Goal: Contribute content: Contribute content

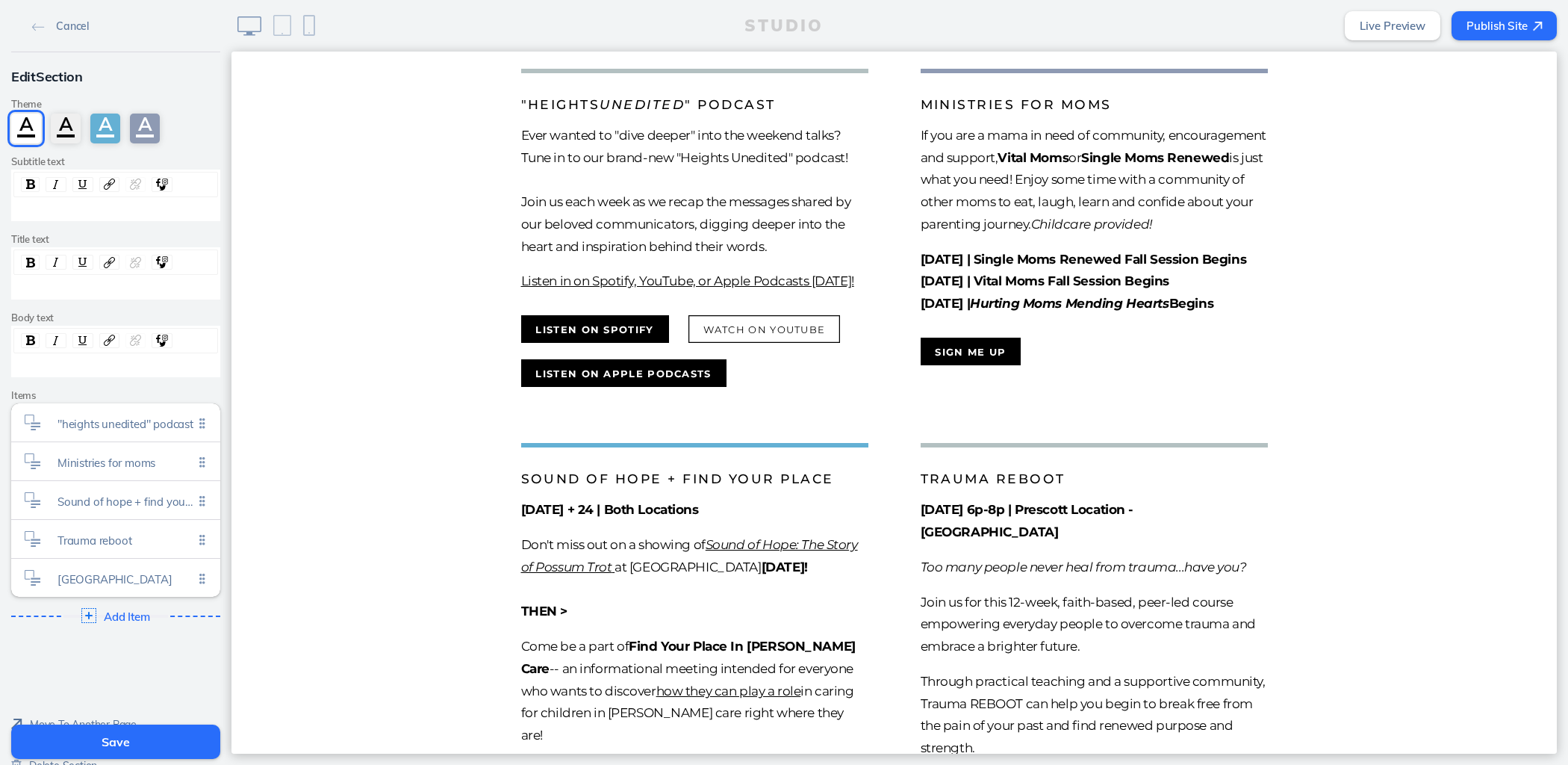
scroll to position [456, 0]
click at [116, 458] on span "Ministries for moms" at bounding box center [125, 458] width 136 height 12
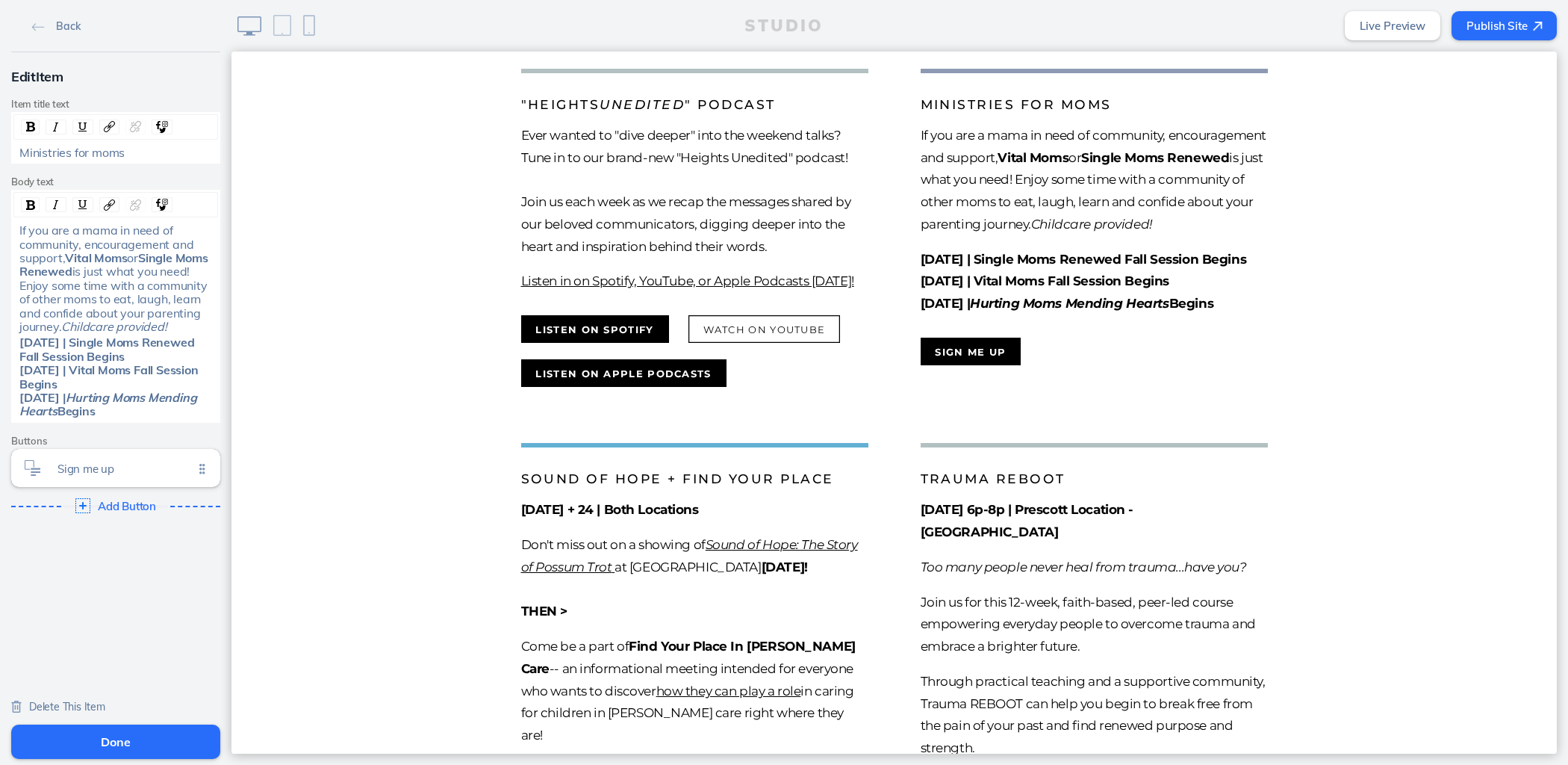
click at [68, 703] on span "Delete This Item" at bounding box center [67, 707] width 76 height 13
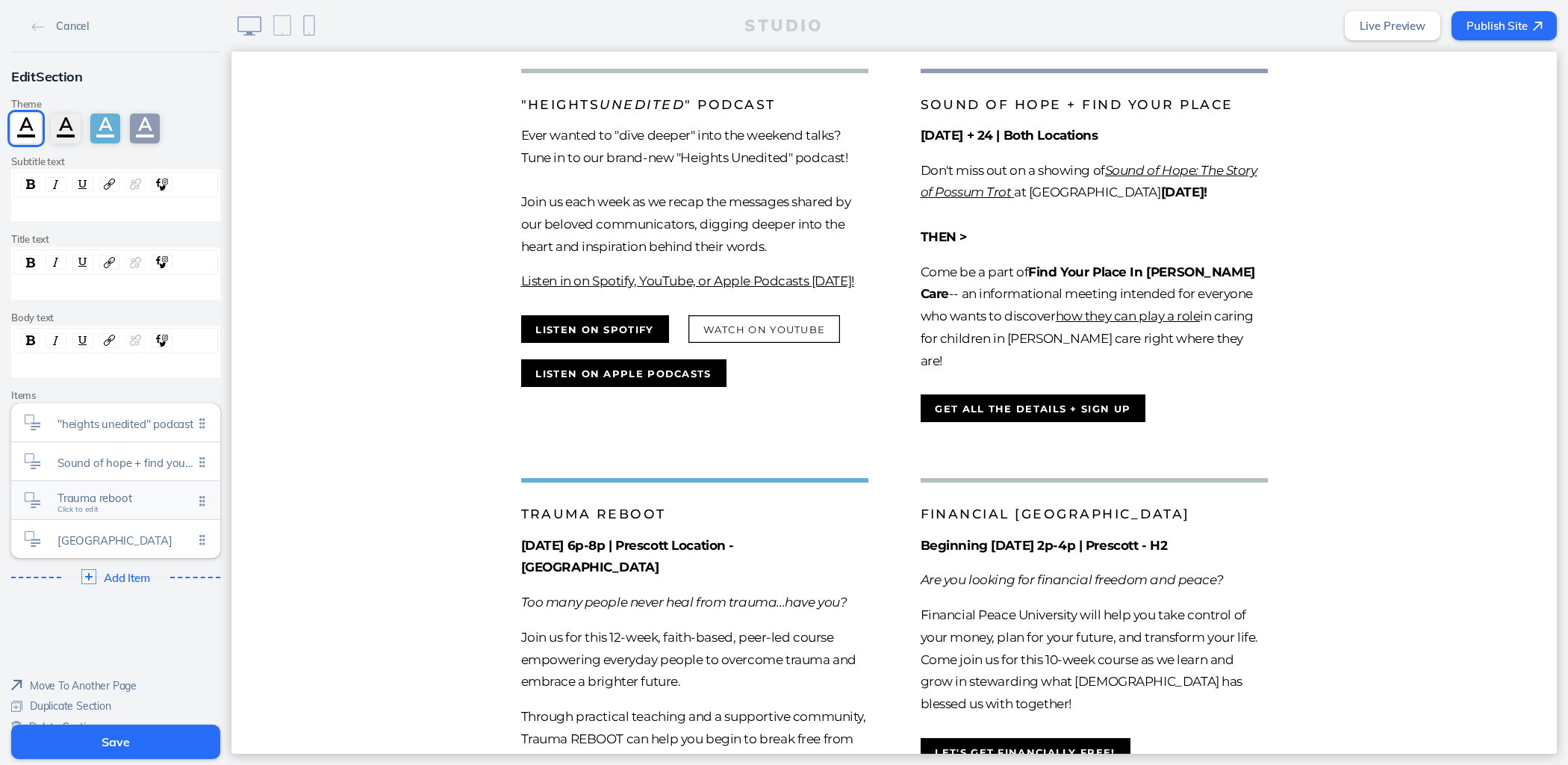
click at [130, 494] on span "Trauma reboot" at bounding box center [125, 497] width 136 height 12
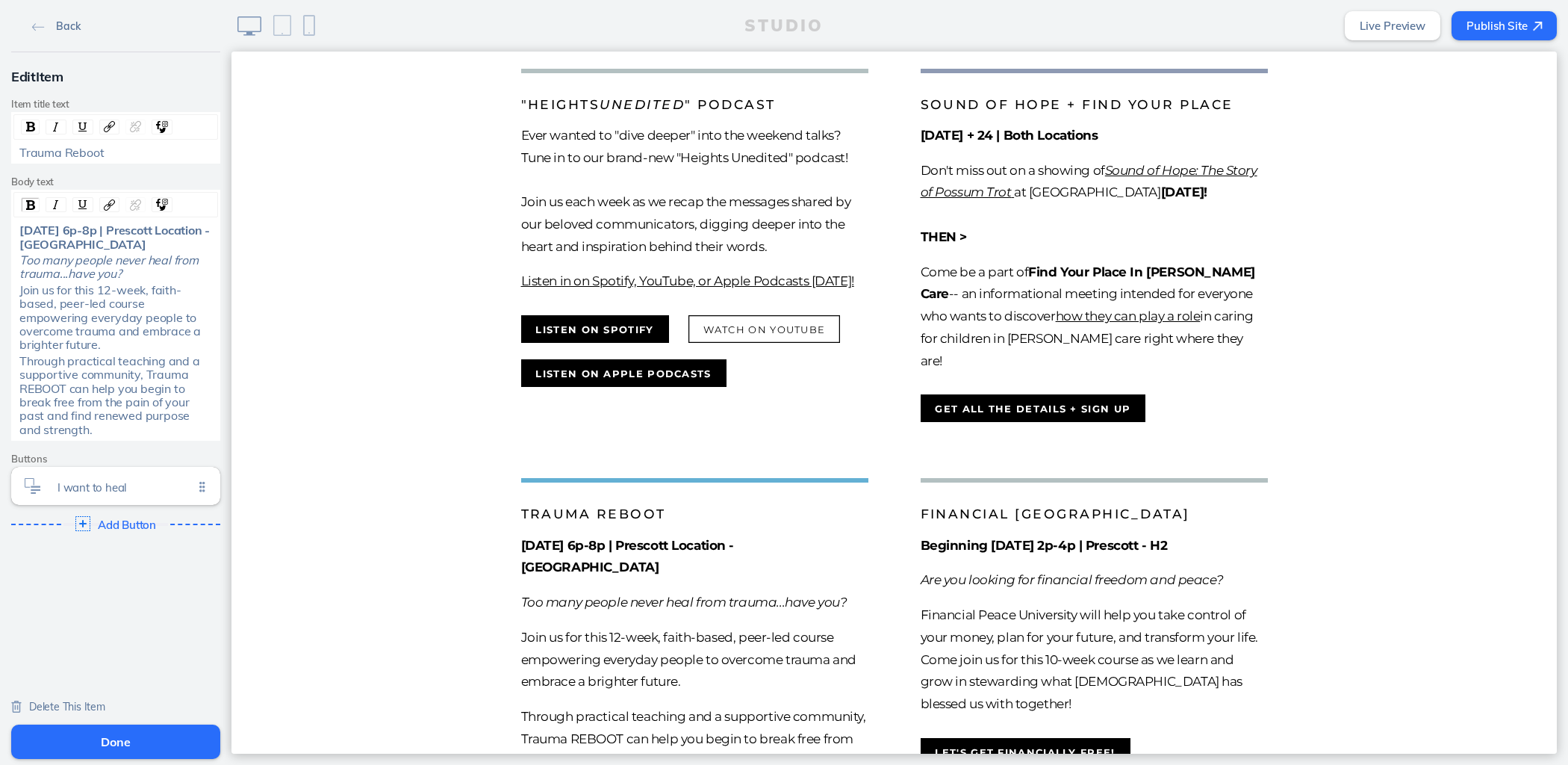
click at [26, 18] on link "Back" at bounding box center [56, 25] width 60 height 22
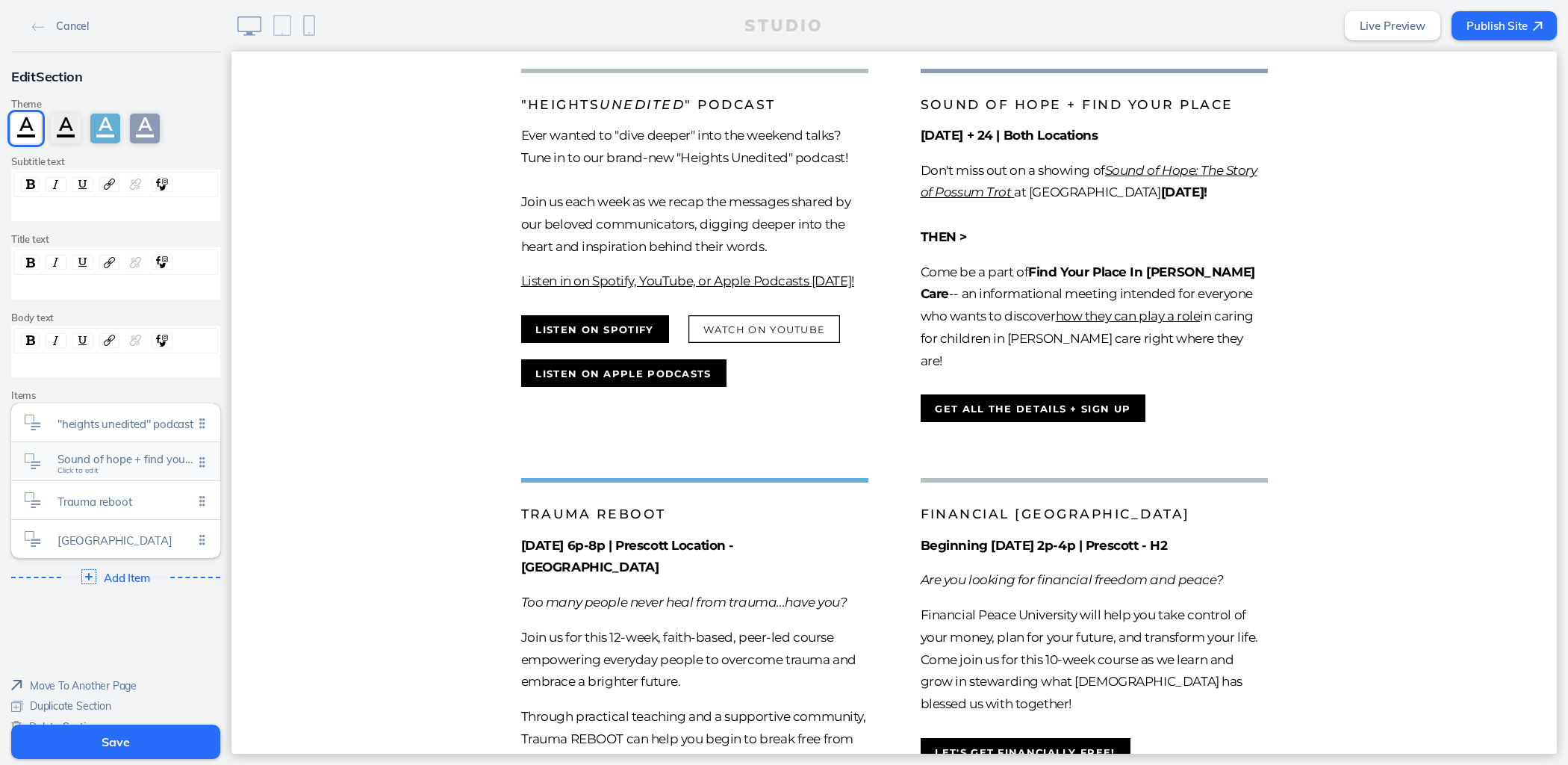
click at [91, 452] on span "Sound of hope + find your place" at bounding box center [125, 458] width 136 height 12
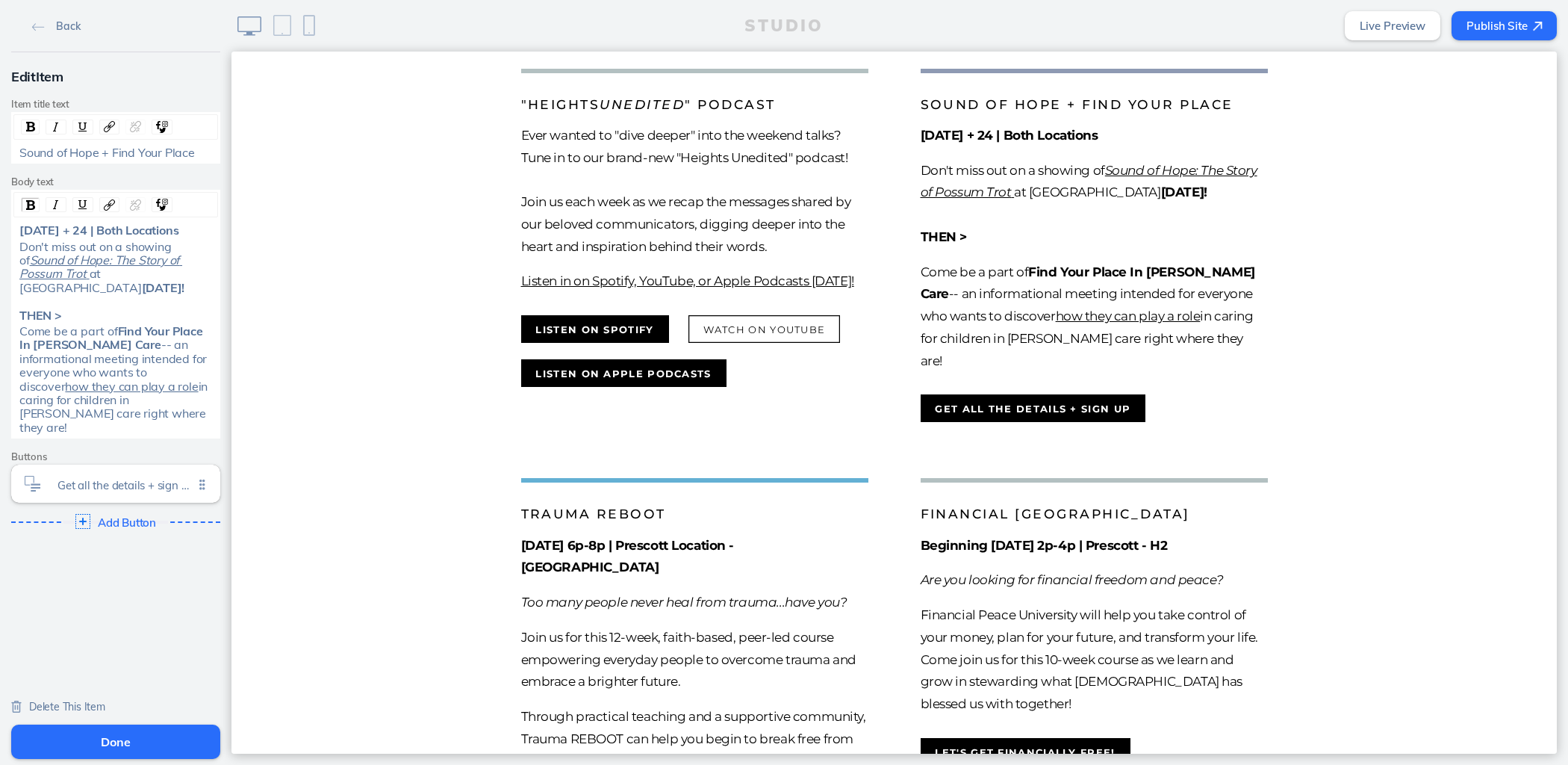
click at [75, 704] on span "Delete This Item" at bounding box center [67, 707] width 76 height 13
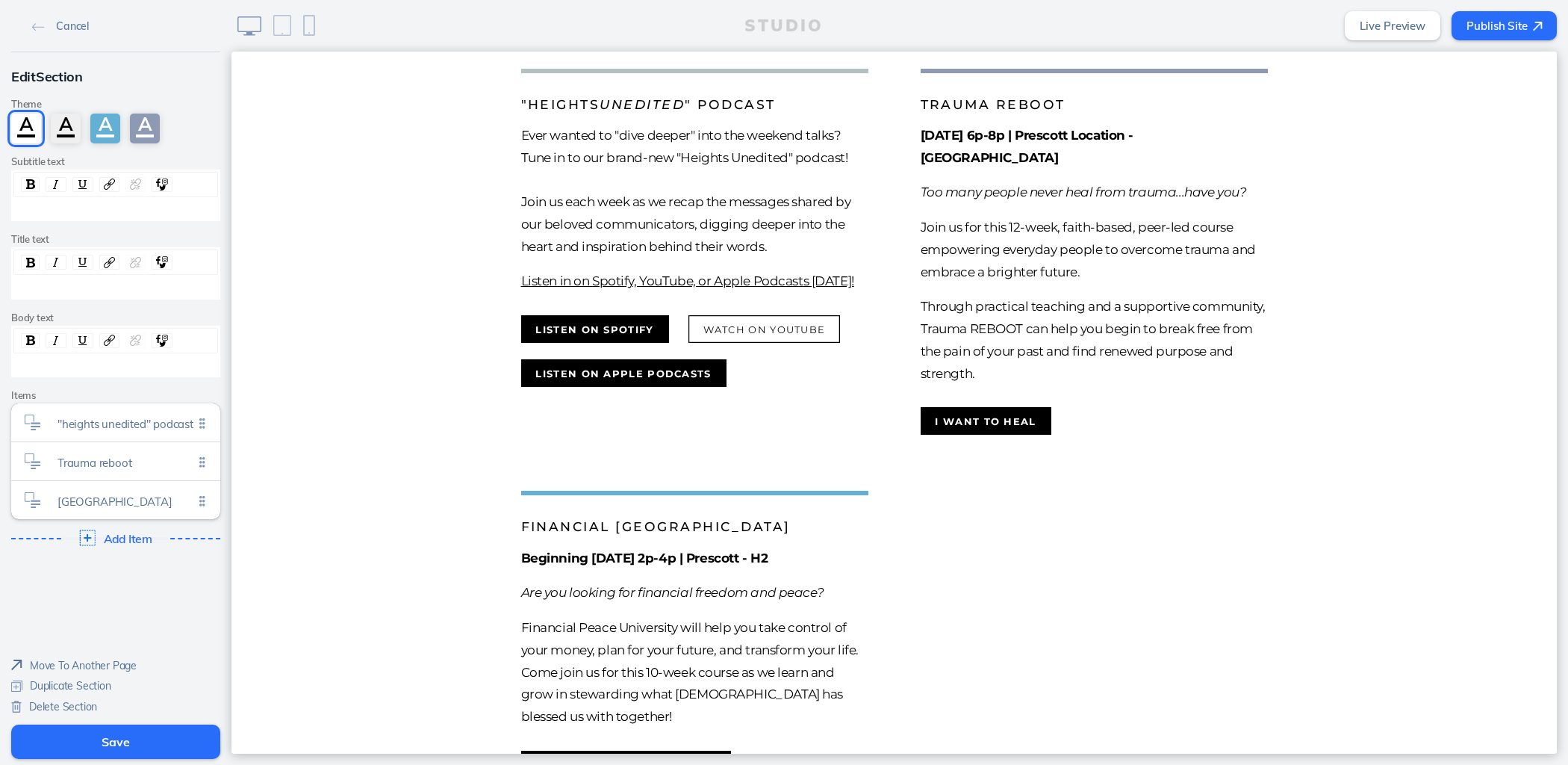
click at [126, 533] on span "Add Item" at bounding box center [127, 539] width 47 height 13
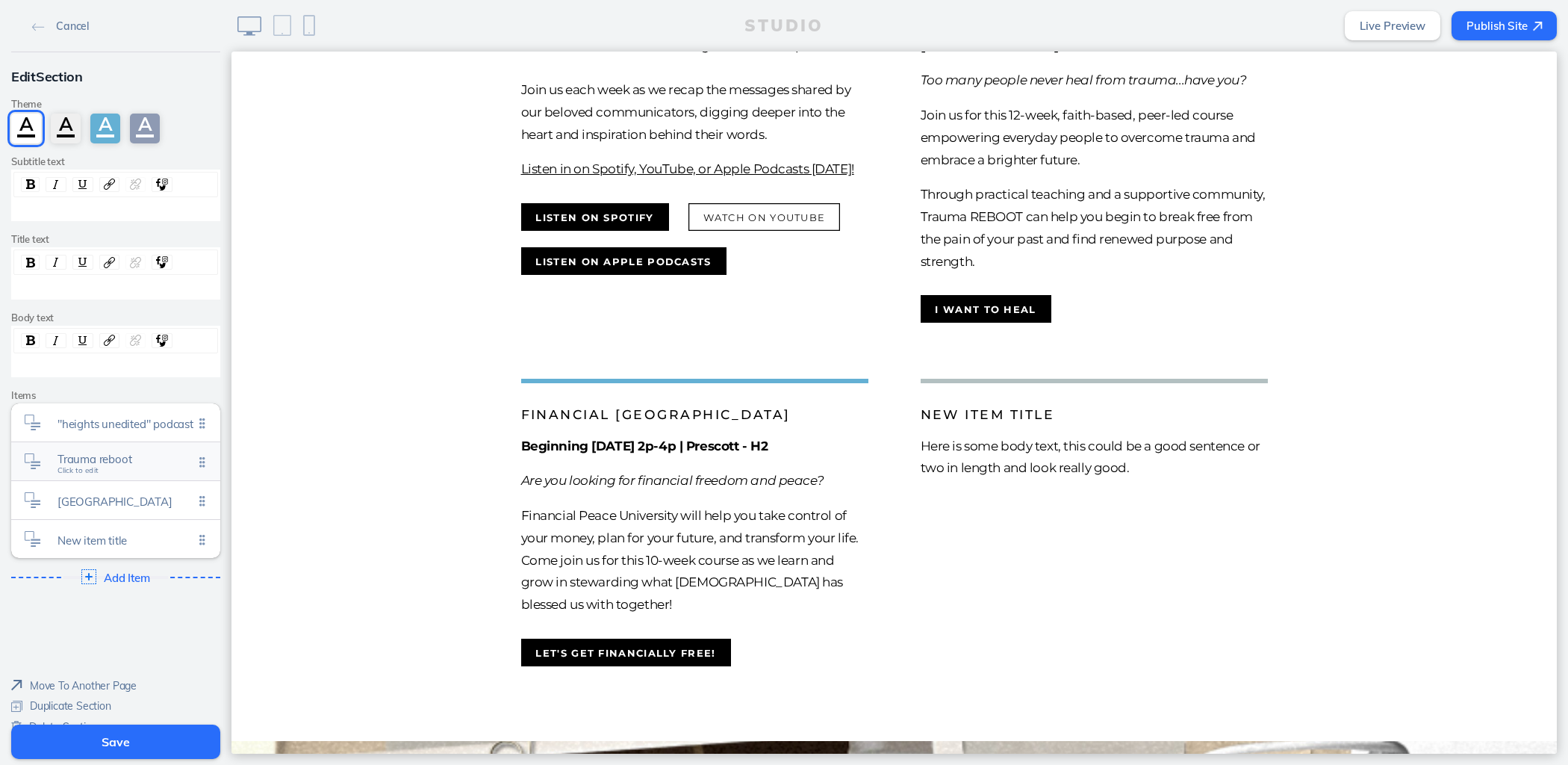
scroll to position [398, 0]
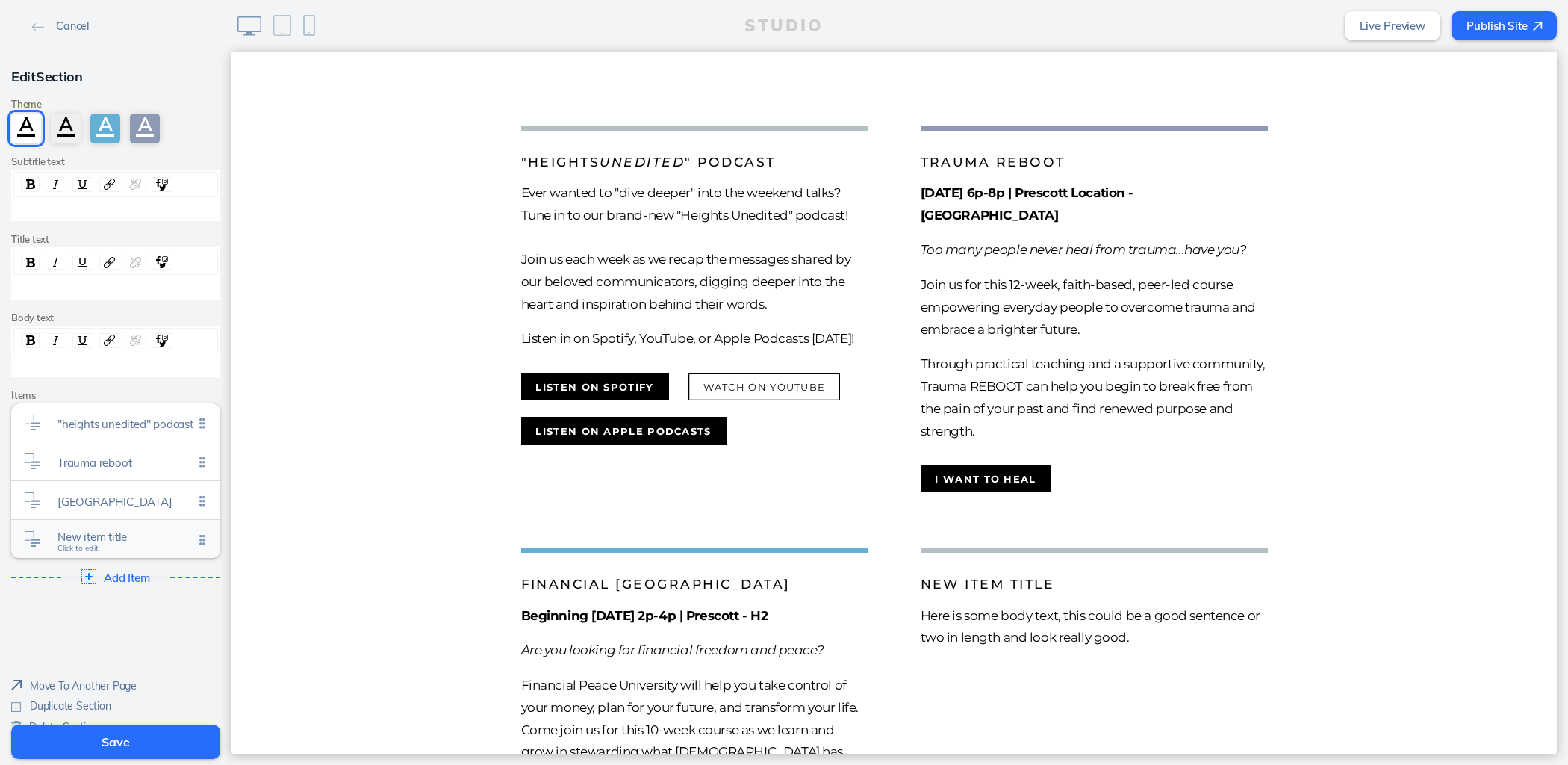
click at [105, 543] on span "New item title Click to edit" at bounding box center [125, 540] width 136 height 12
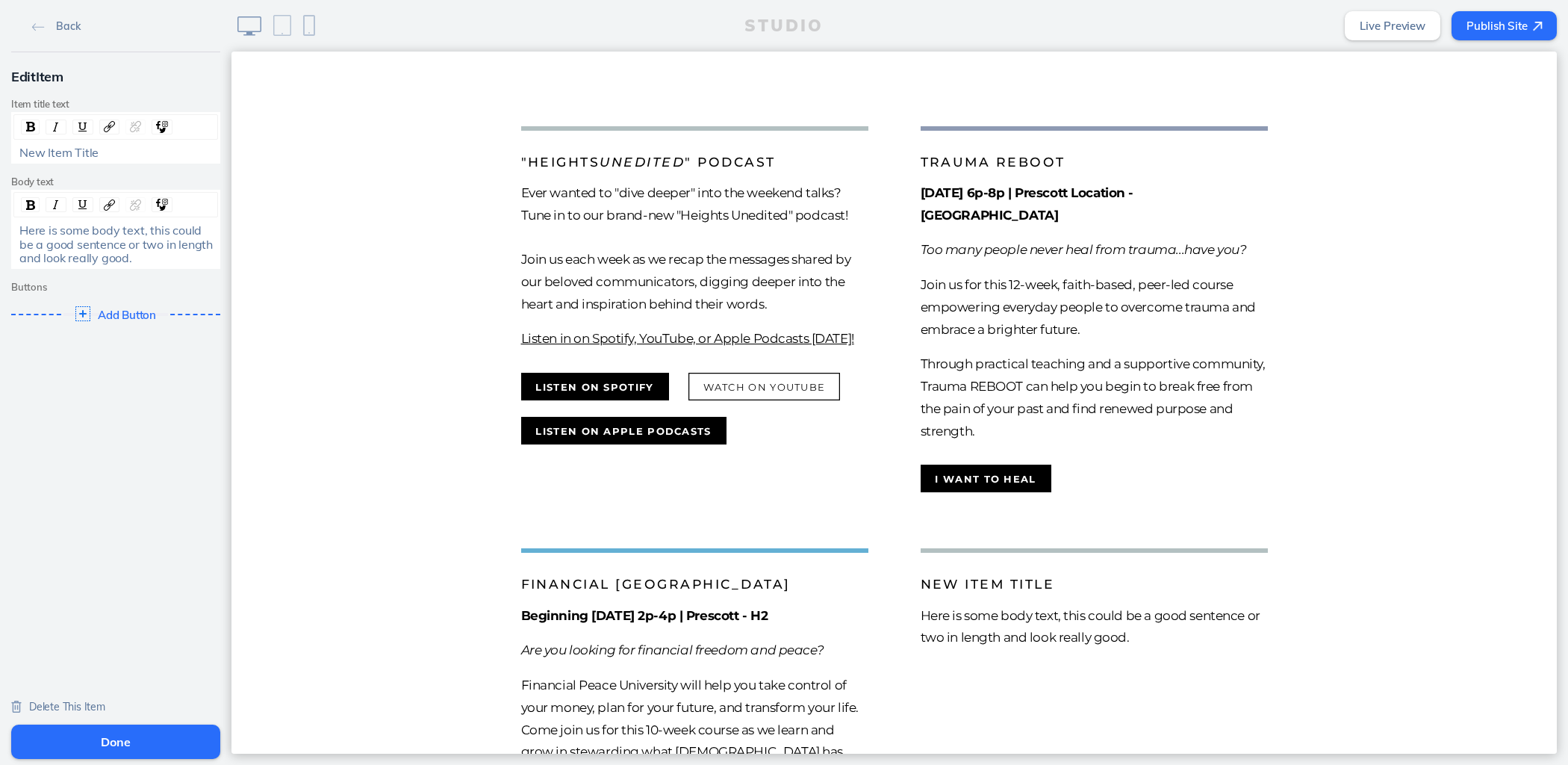
click at [117, 254] on span "Here is some body text, this could be a good sentence or two in length and look…" at bounding box center [117, 244] width 196 height 42
click at [117, 253] on span "Here is some body text, this could be a good sentence or two in length and look…" at bounding box center [117, 244] width 196 height 42
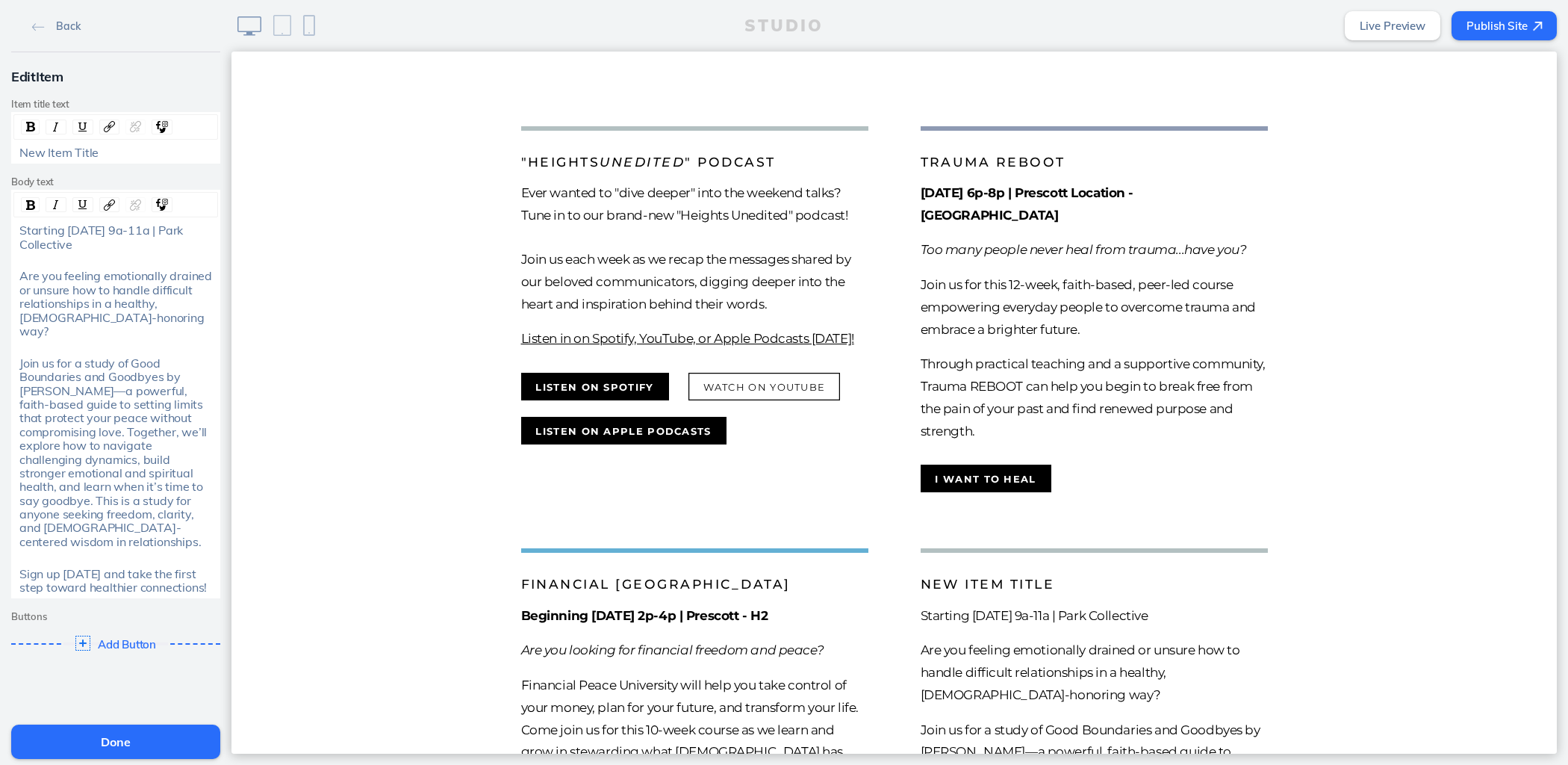
click at [92, 152] on div "New Item Title" at bounding box center [116, 152] width 194 height 13
drag, startPoint x: 93, startPoint y: 246, endPoint x: 2, endPoint y: 230, distance: 92.4
click at [2, 230] on div "Edit Item Item title text Good Boundaries & Goodbyes Body text Starting [DATE] …" at bounding box center [116, 363] width 231 height 620
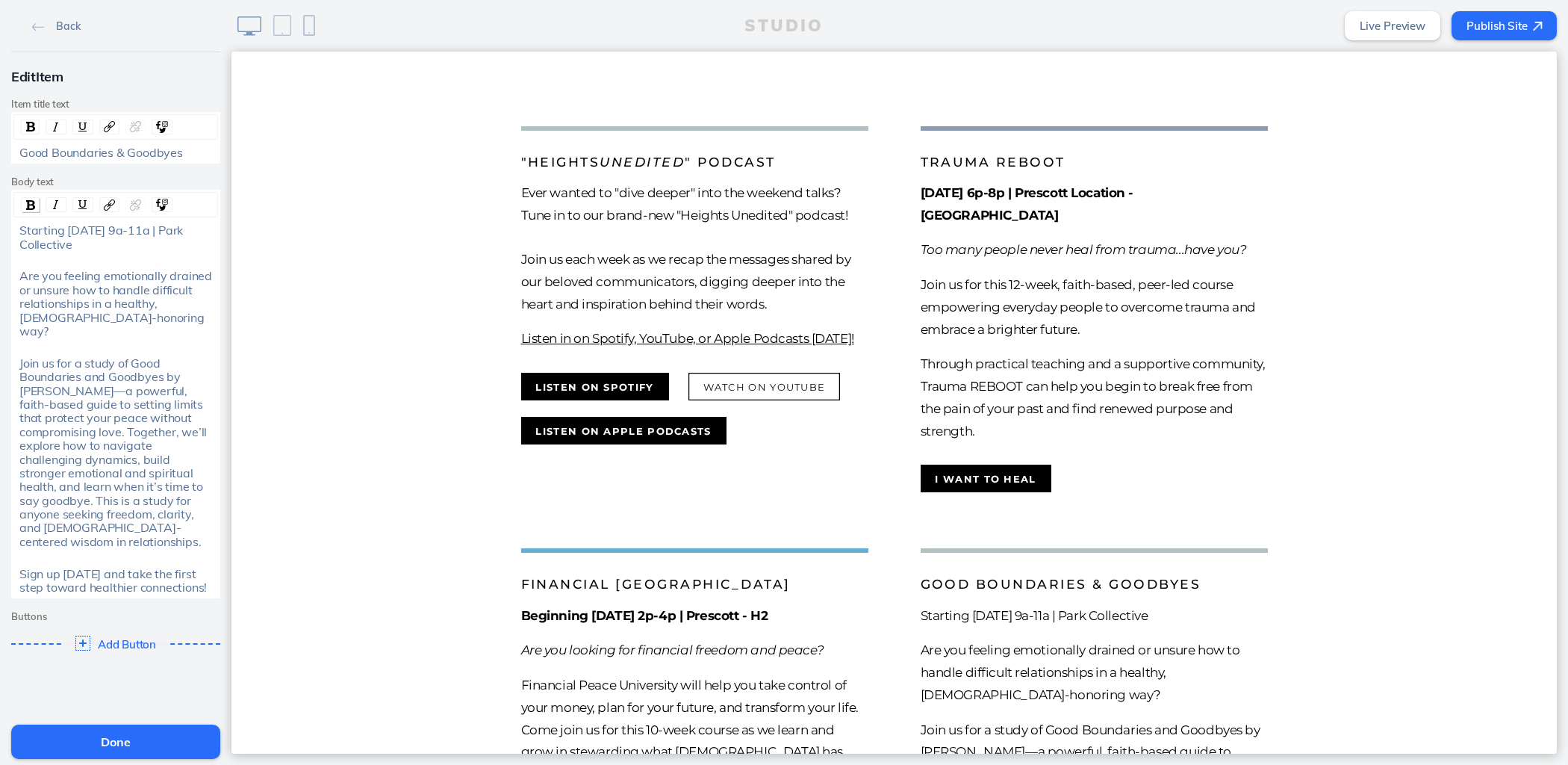
click at [21, 204] on div "rdw-inline-control" at bounding box center [30, 205] width 18 height 15
click at [107, 741] on button "Done" at bounding box center [115, 741] width 209 height 34
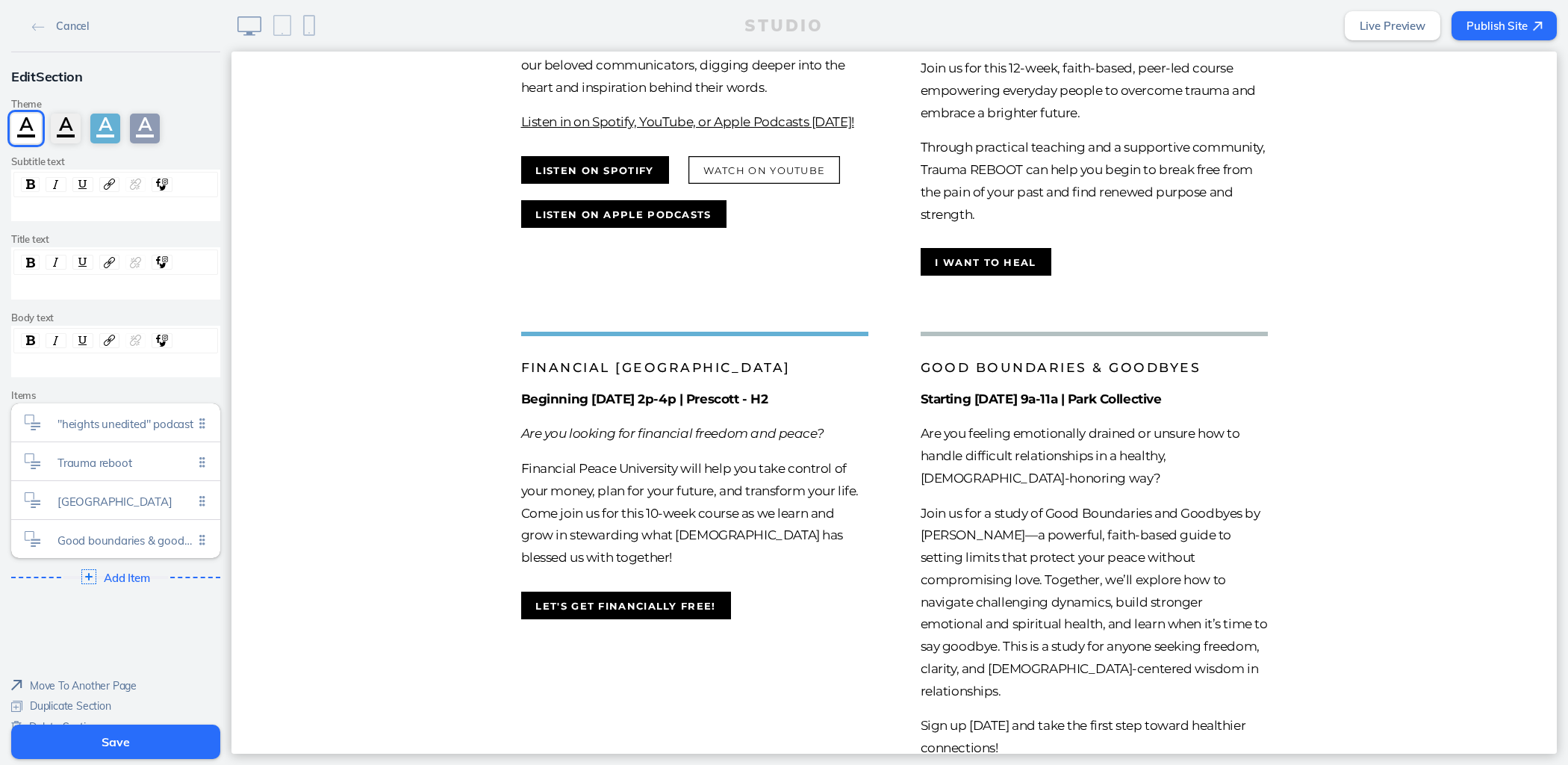
scroll to position [797, 0]
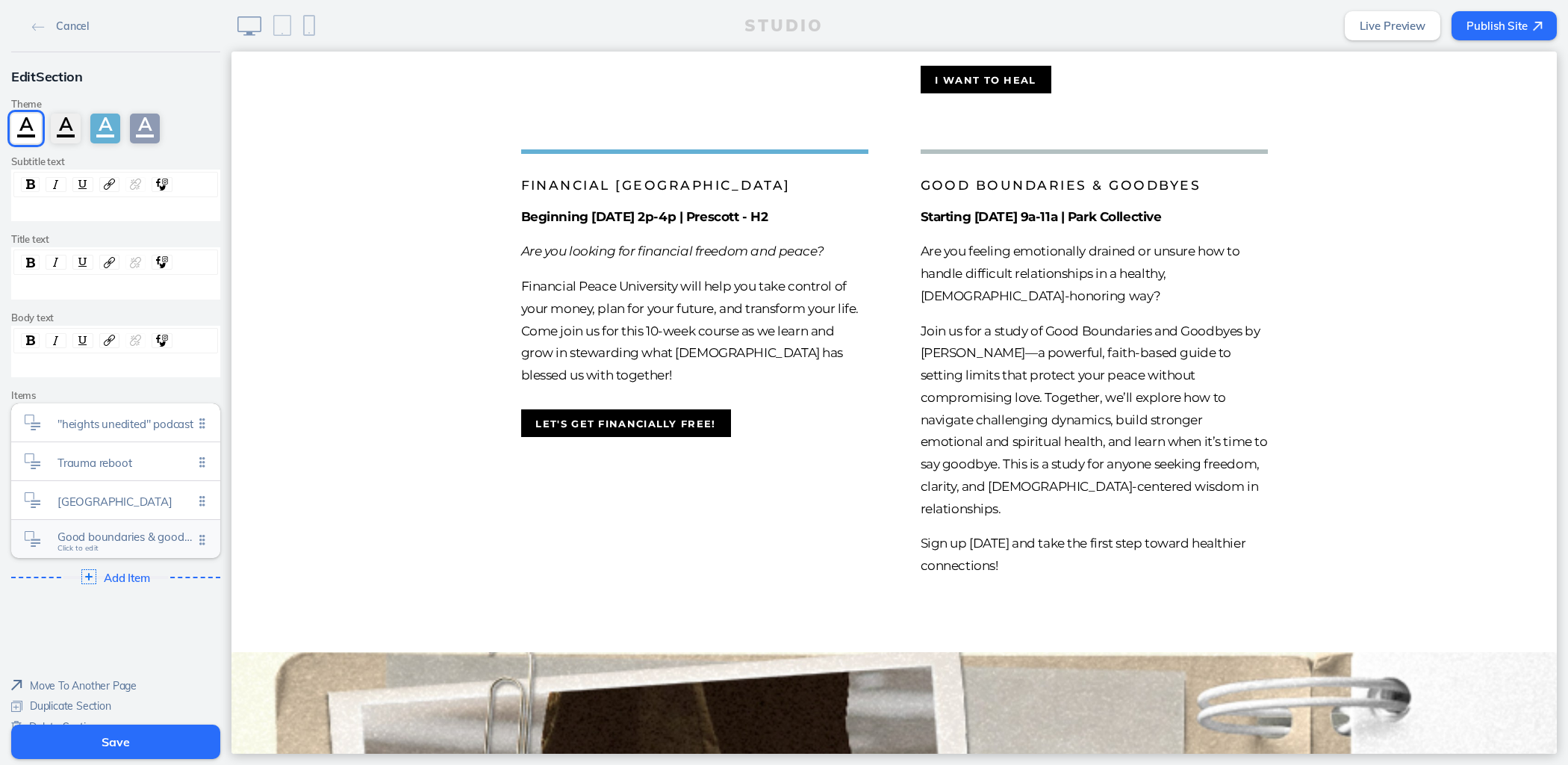
click at [128, 534] on span "Good boundaries & goodbyes" at bounding box center [125, 536] width 136 height 12
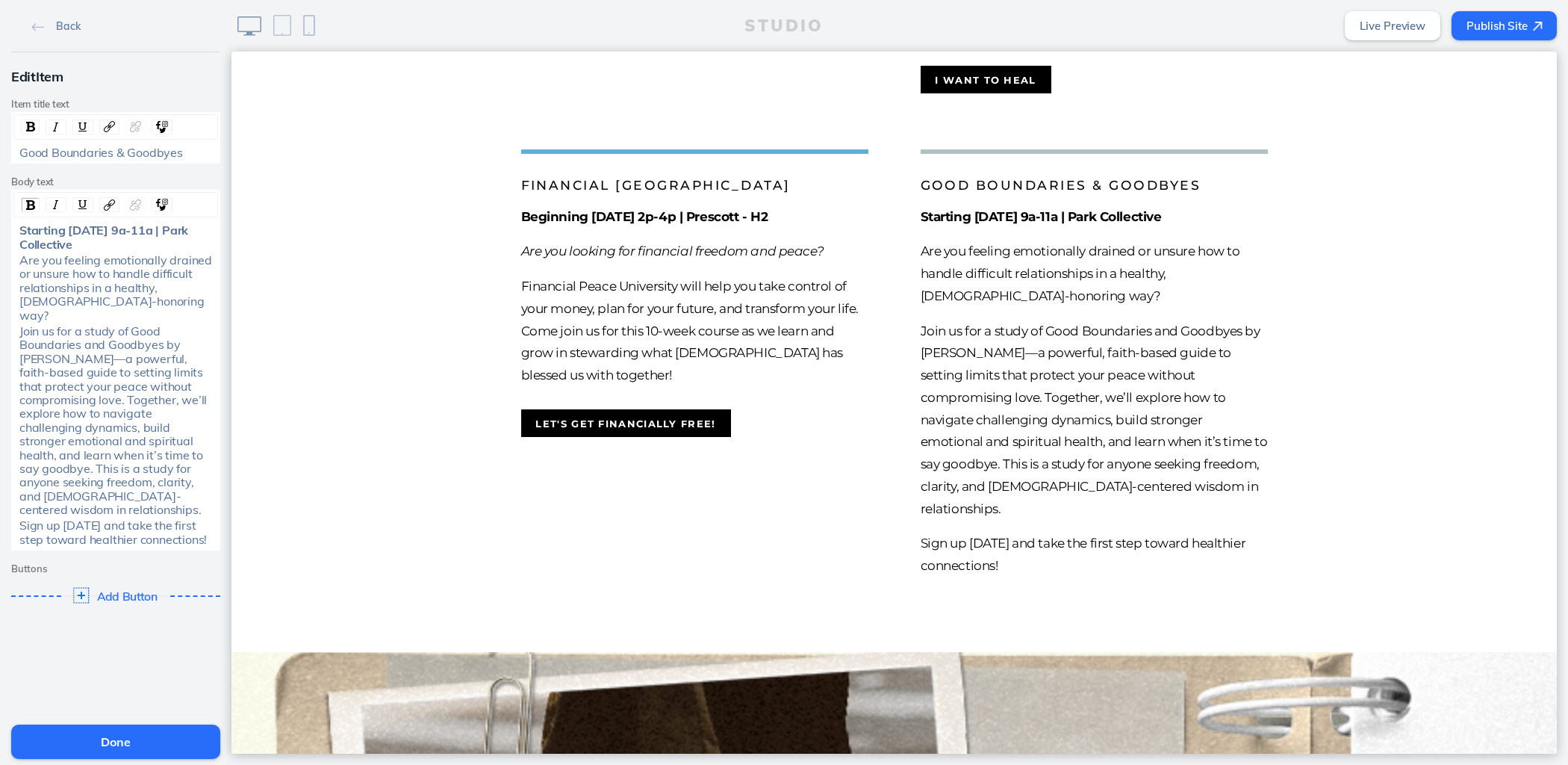
click at [119, 590] on span "Add Button" at bounding box center [128, 597] width 62 height 13
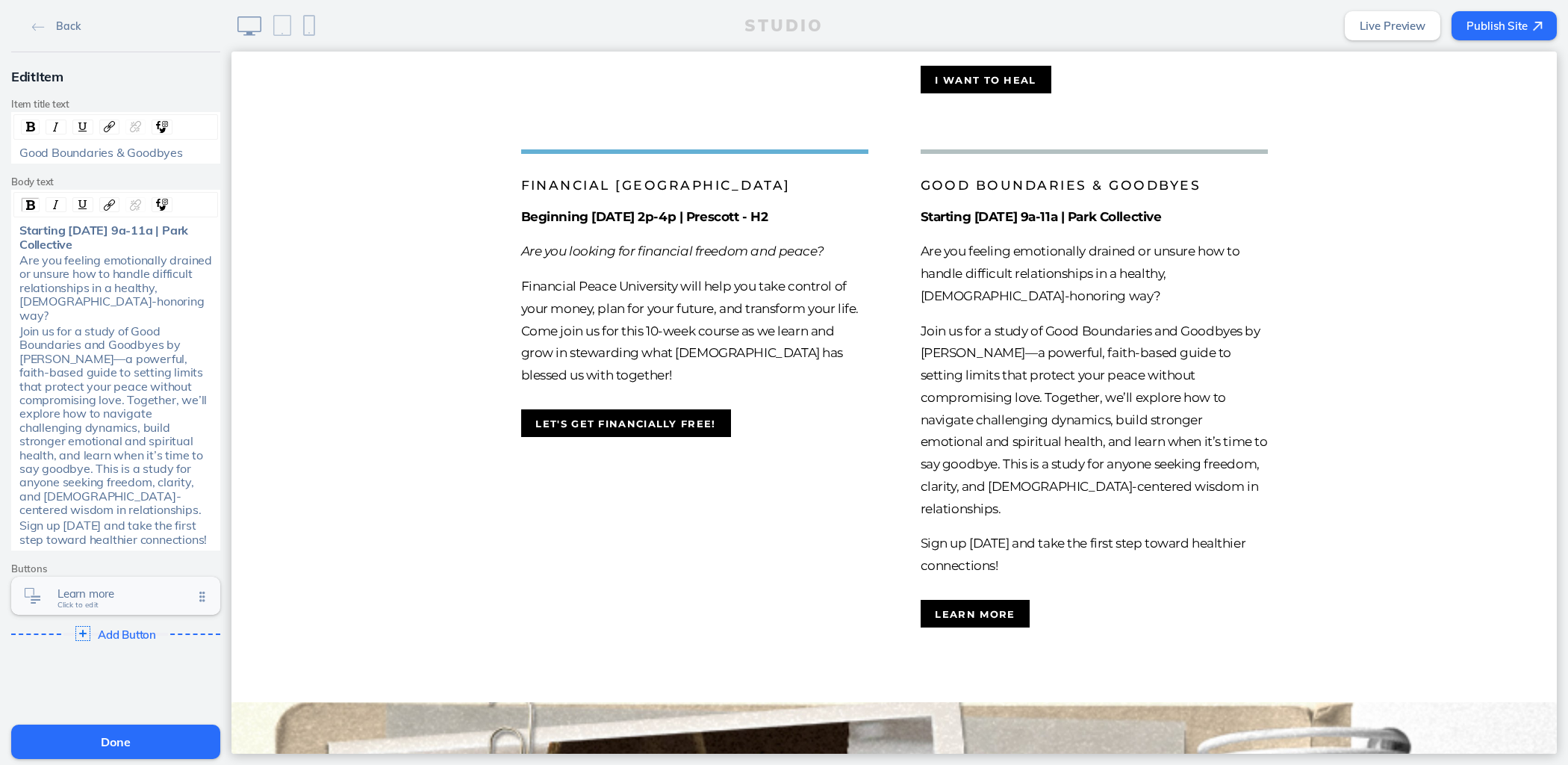
click at [121, 587] on span "Learn more" at bounding box center [125, 593] width 136 height 12
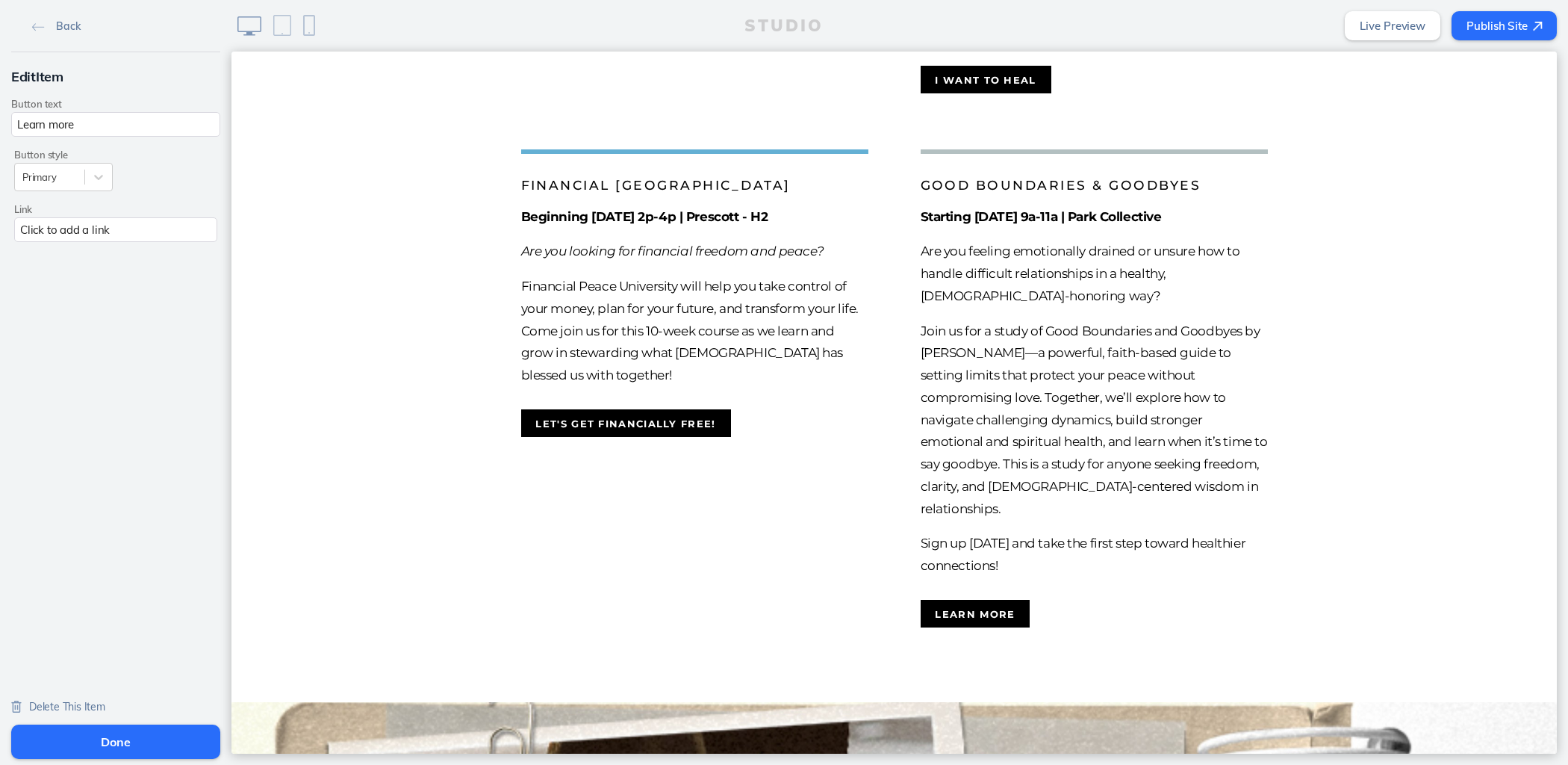
click at [88, 224] on div "Click to add a link" at bounding box center [116, 230] width 203 height 25
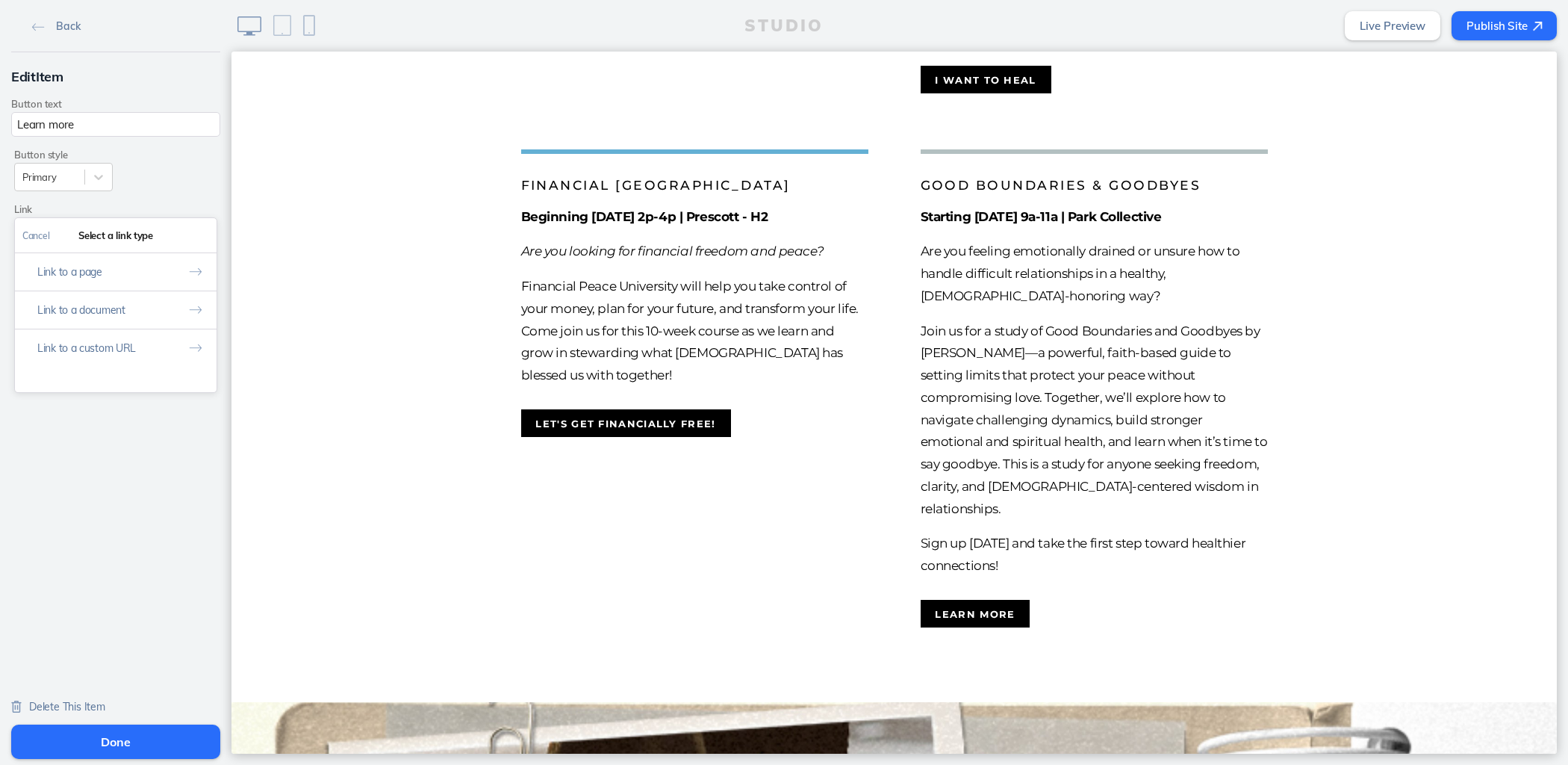
click at [99, 346] on button "Link to a custom URL" at bounding box center [116, 348] width 202 height 38
click at [114, 296] on input "text" at bounding box center [116, 299] width 187 height 25
paste input "[URL][DOMAIN_NAME]"
type input "[URL][DOMAIN_NAME]"
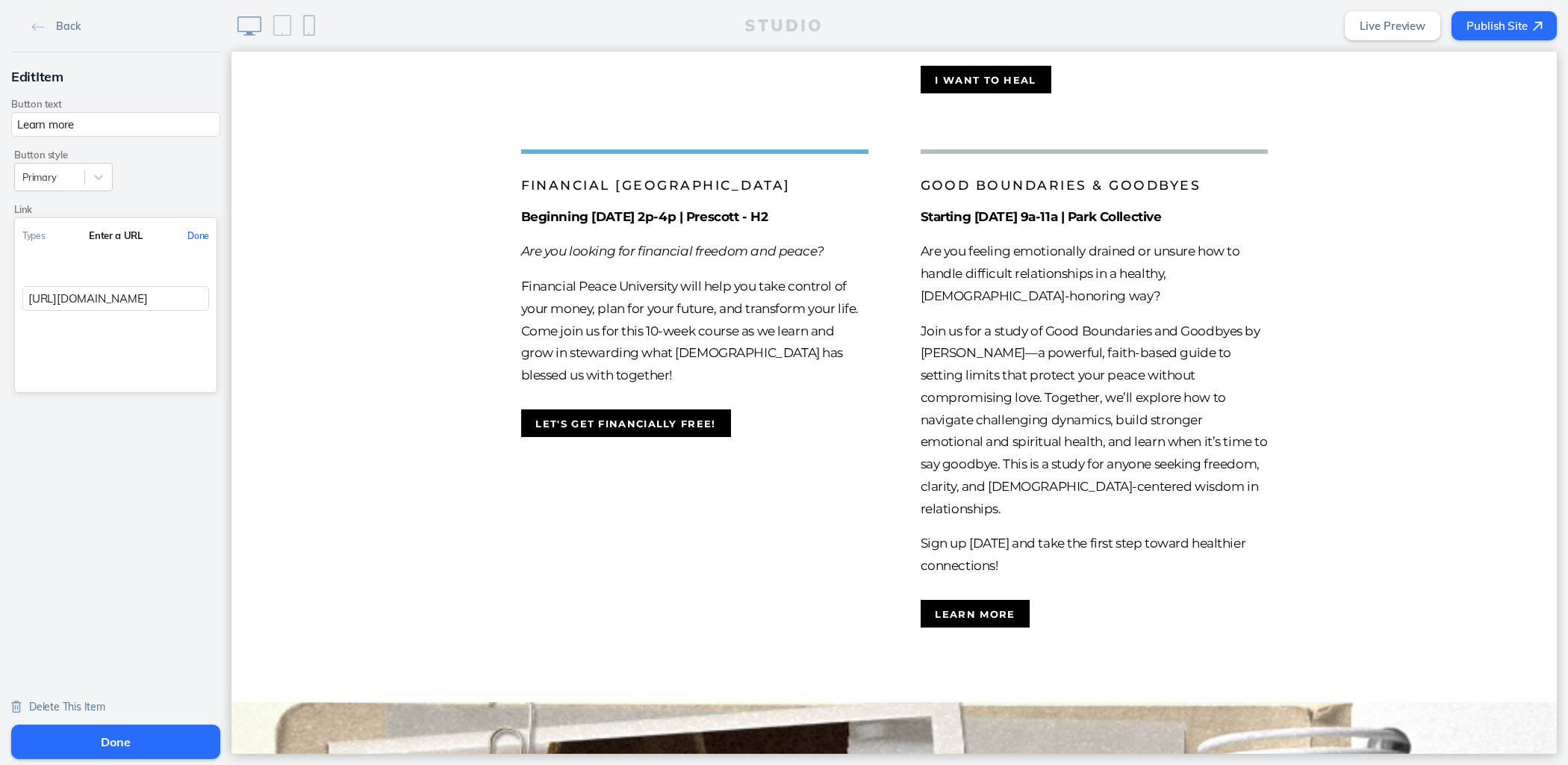
click at [186, 231] on button "Done" at bounding box center [198, 235] width 37 height 33
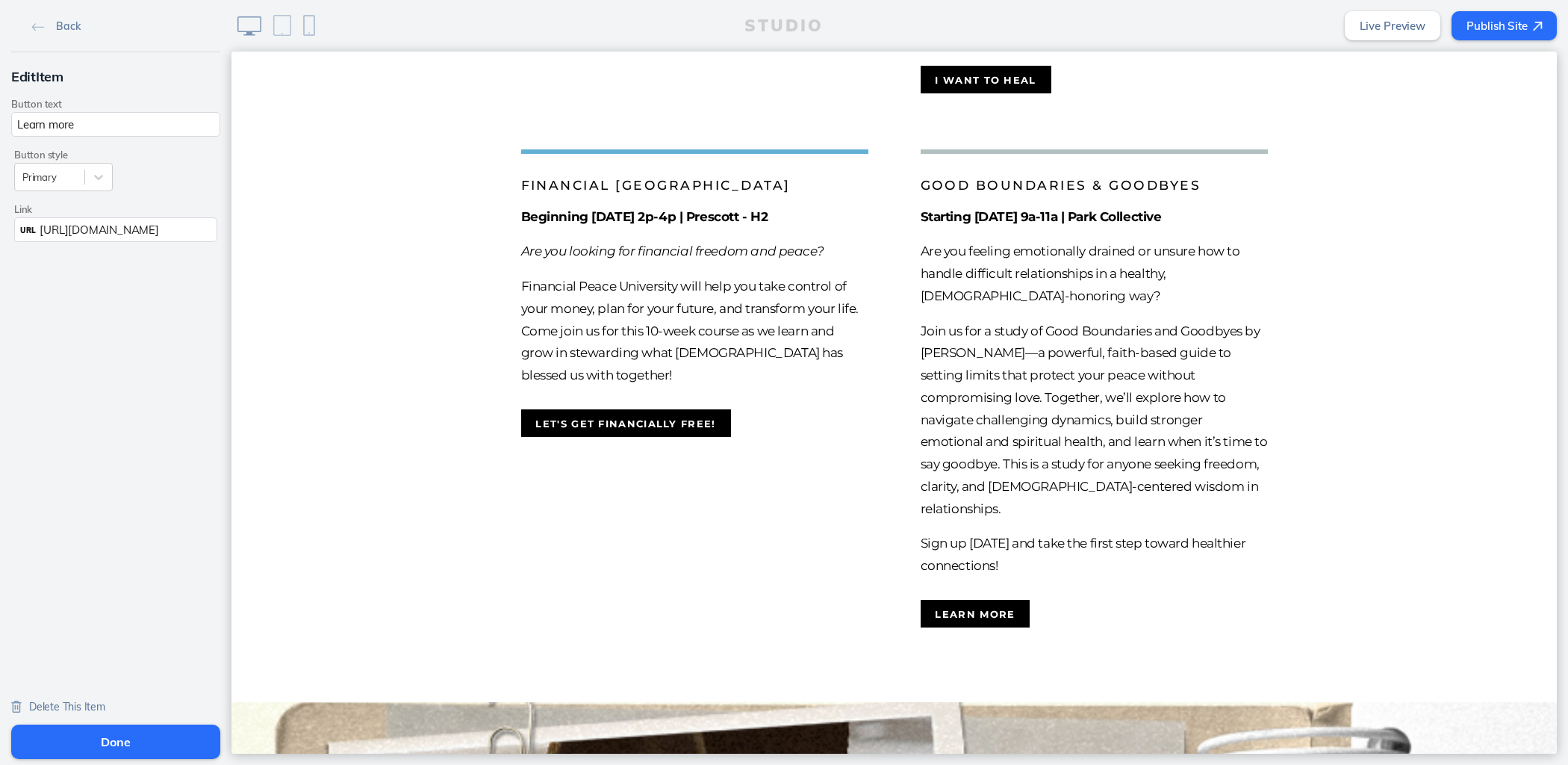
click at [141, 115] on input "Learn more" at bounding box center [115, 125] width 209 height 25
type input "I WANT TO SET HEALTHY BOUNDARIES"
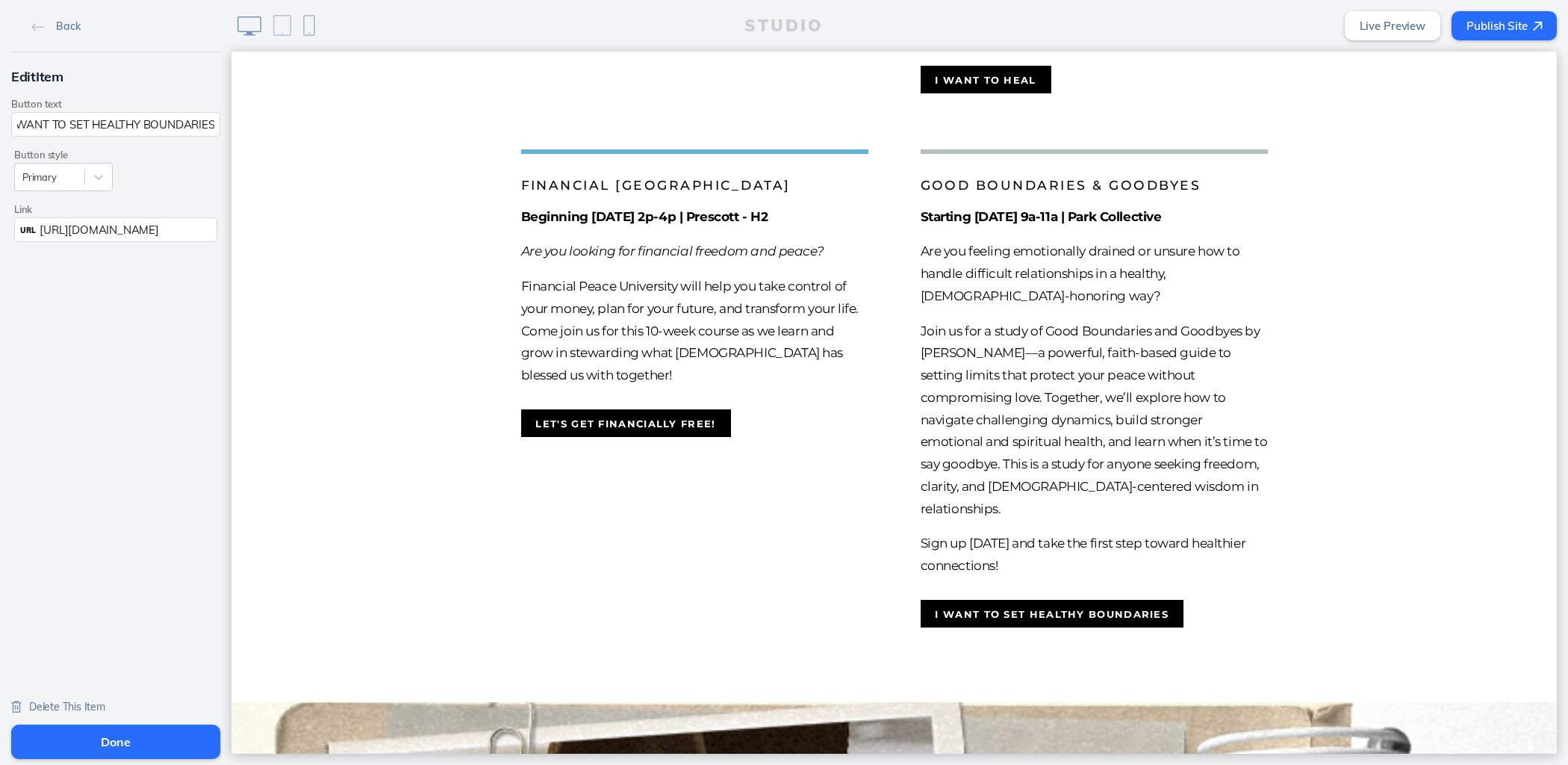
click at [95, 731] on button "Done" at bounding box center [115, 741] width 209 height 34
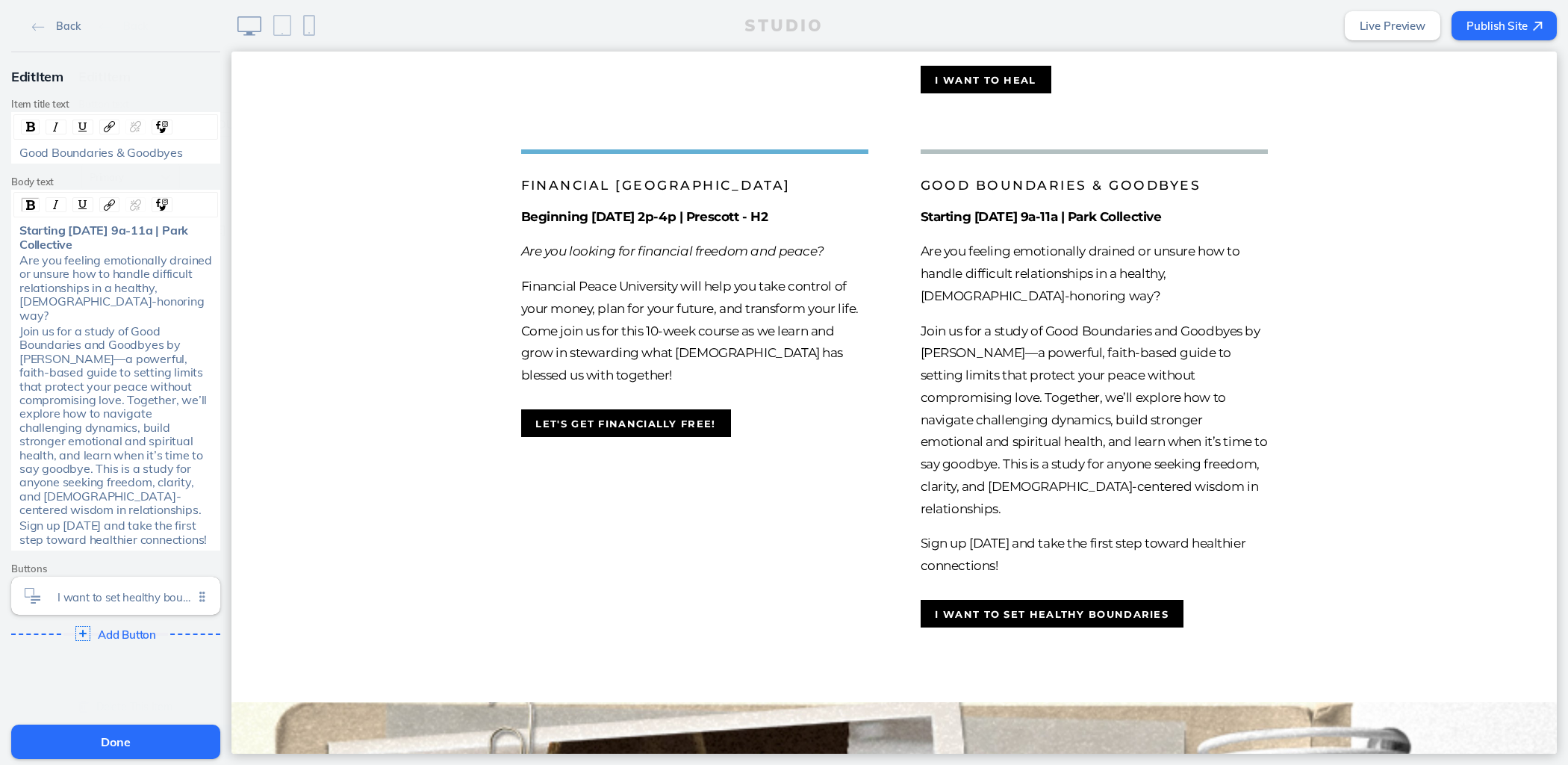
scroll to position [0, 0]
click at [185, 738] on button "Done" at bounding box center [115, 741] width 209 height 34
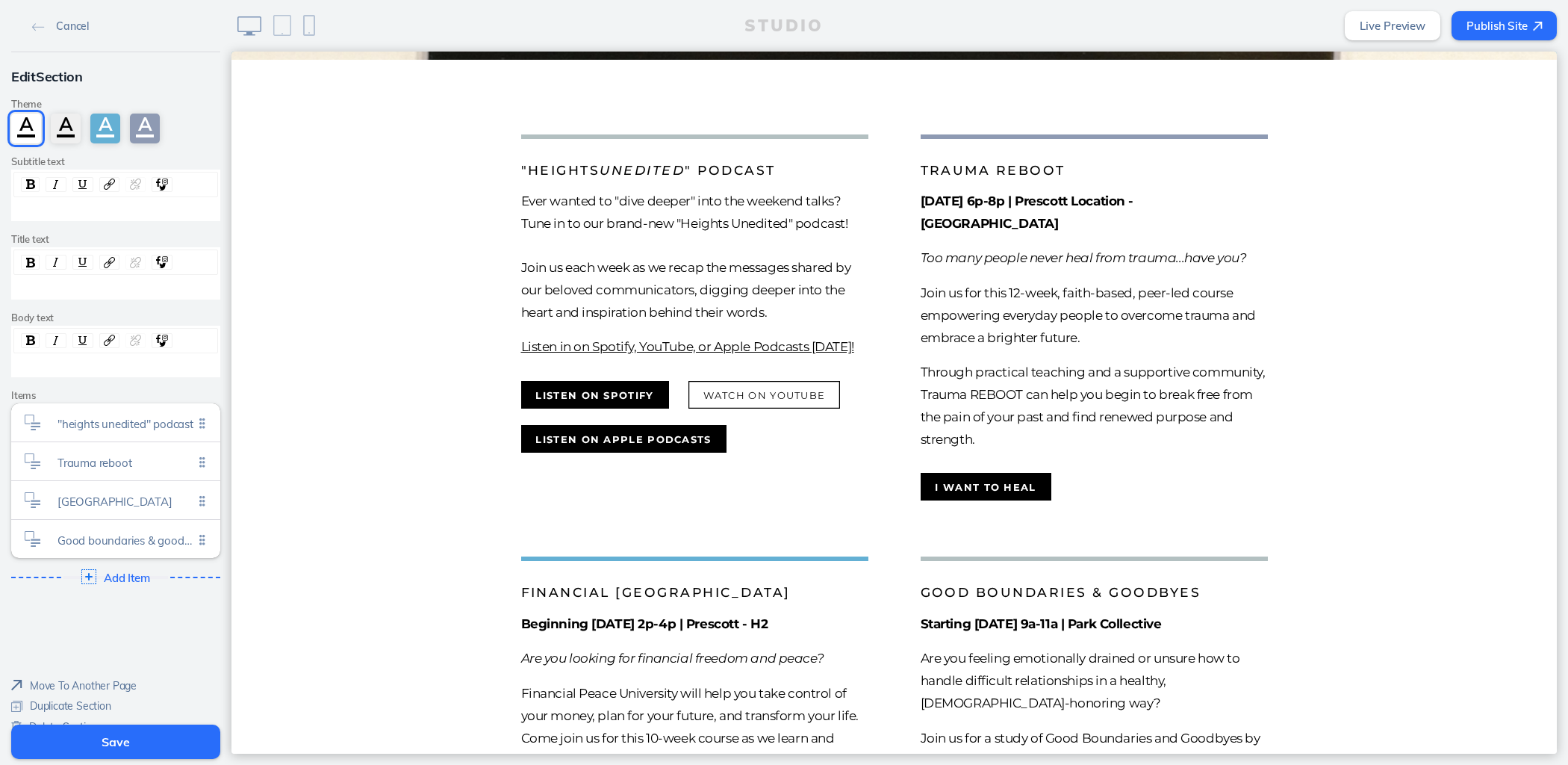
scroll to position [659, 0]
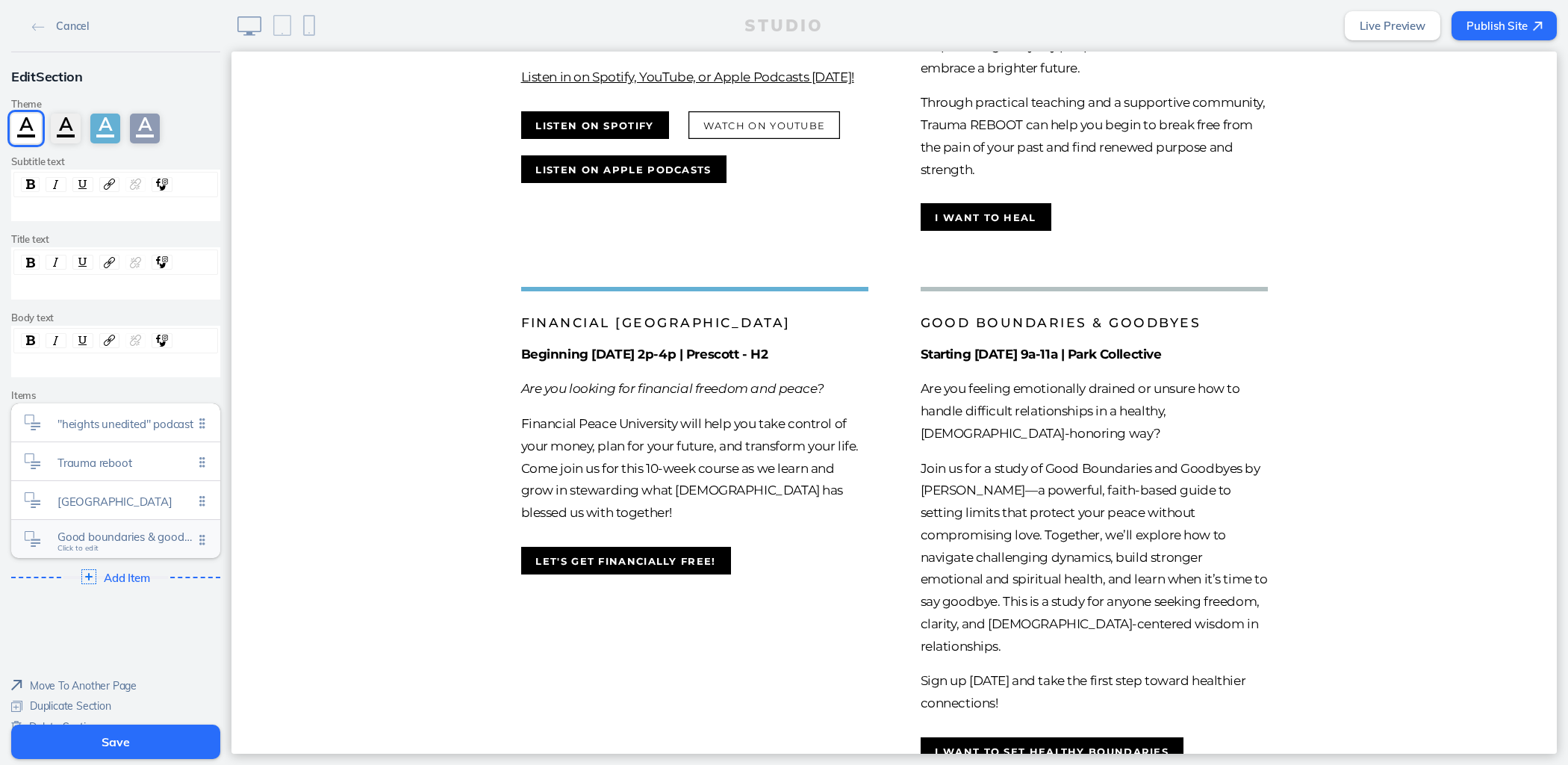
click at [126, 531] on span "Good boundaries & goodbyes" at bounding box center [125, 536] width 136 height 12
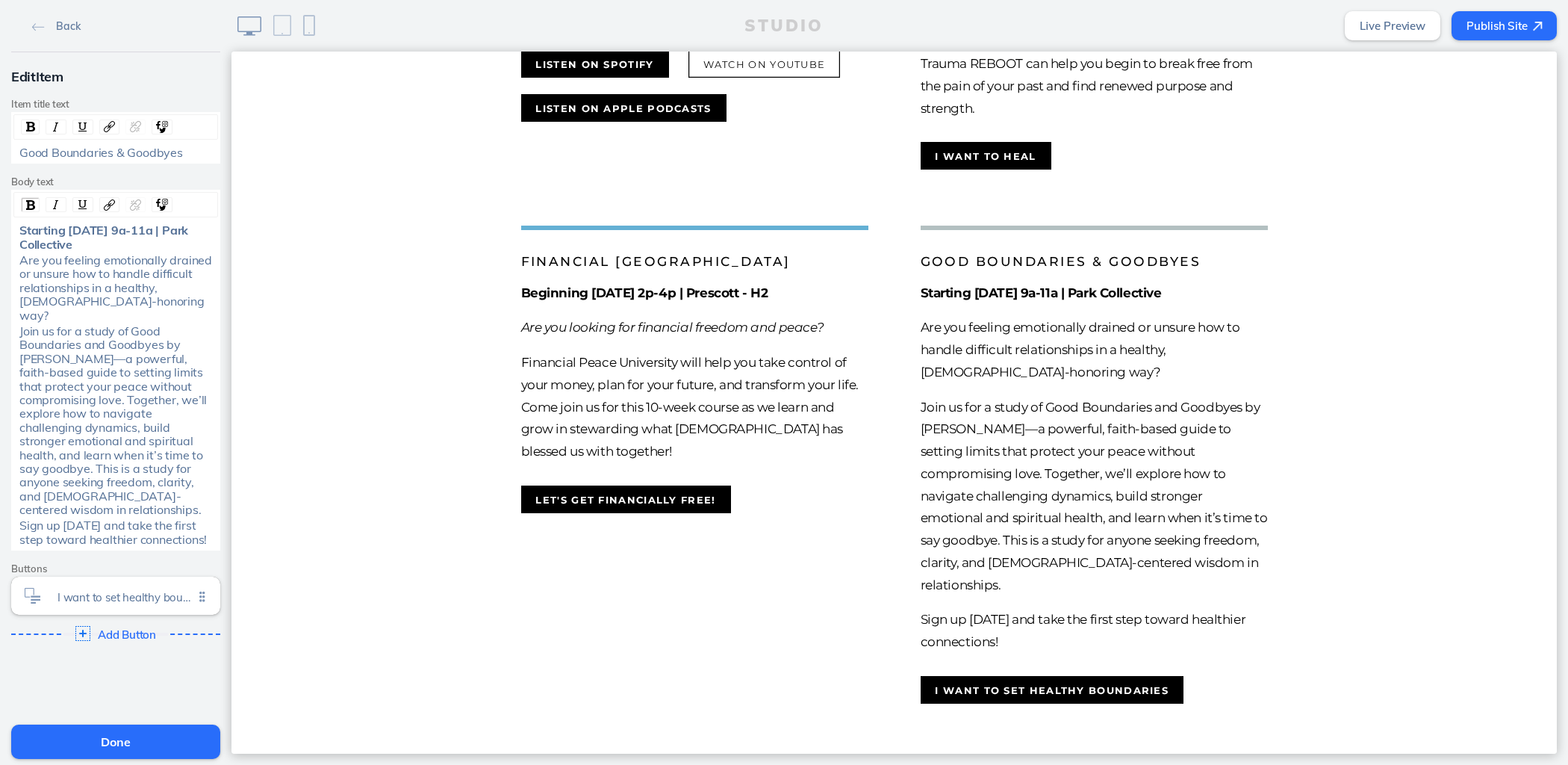
scroll to position [745, 0]
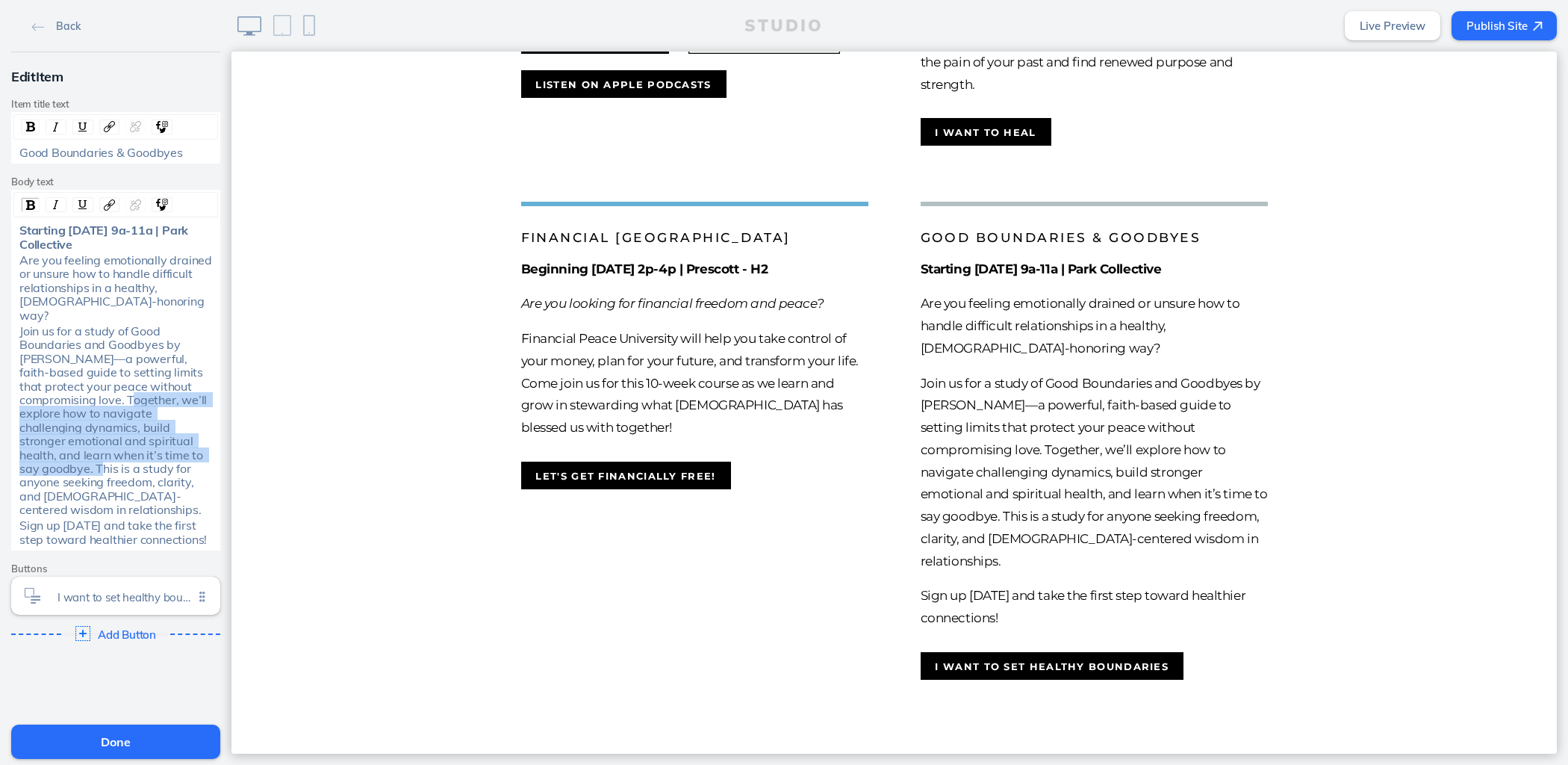
drag, startPoint x: 128, startPoint y: 437, endPoint x: 41, endPoint y: 382, distance: 102.9
click at [41, 382] on span "Join us for a study of Good Boundaries and Goodbyes by [PERSON_NAME]—a powerful…" at bounding box center [114, 420] width 190 height 194
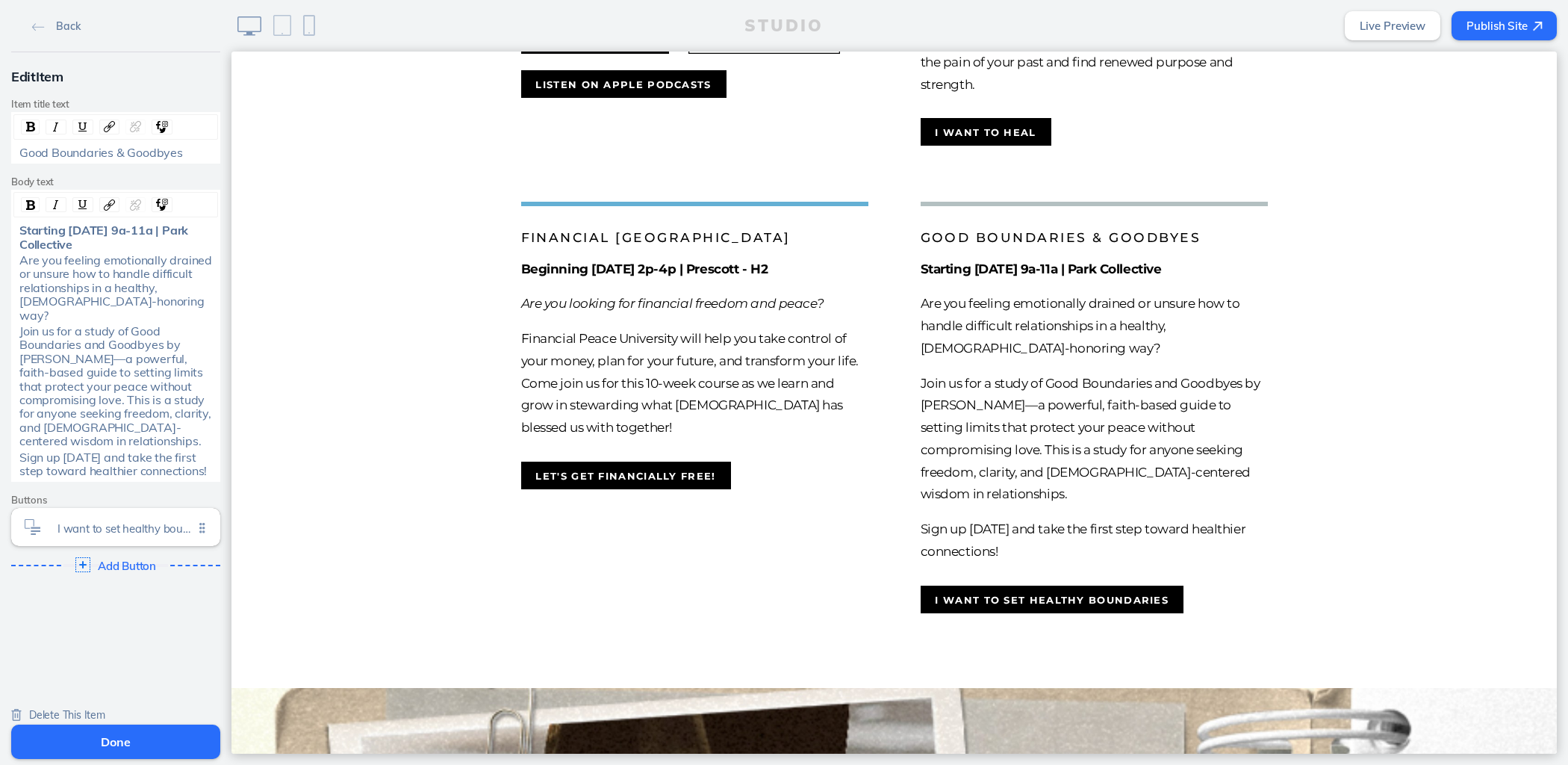
click at [151, 736] on button "Done" at bounding box center [115, 741] width 209 height 34
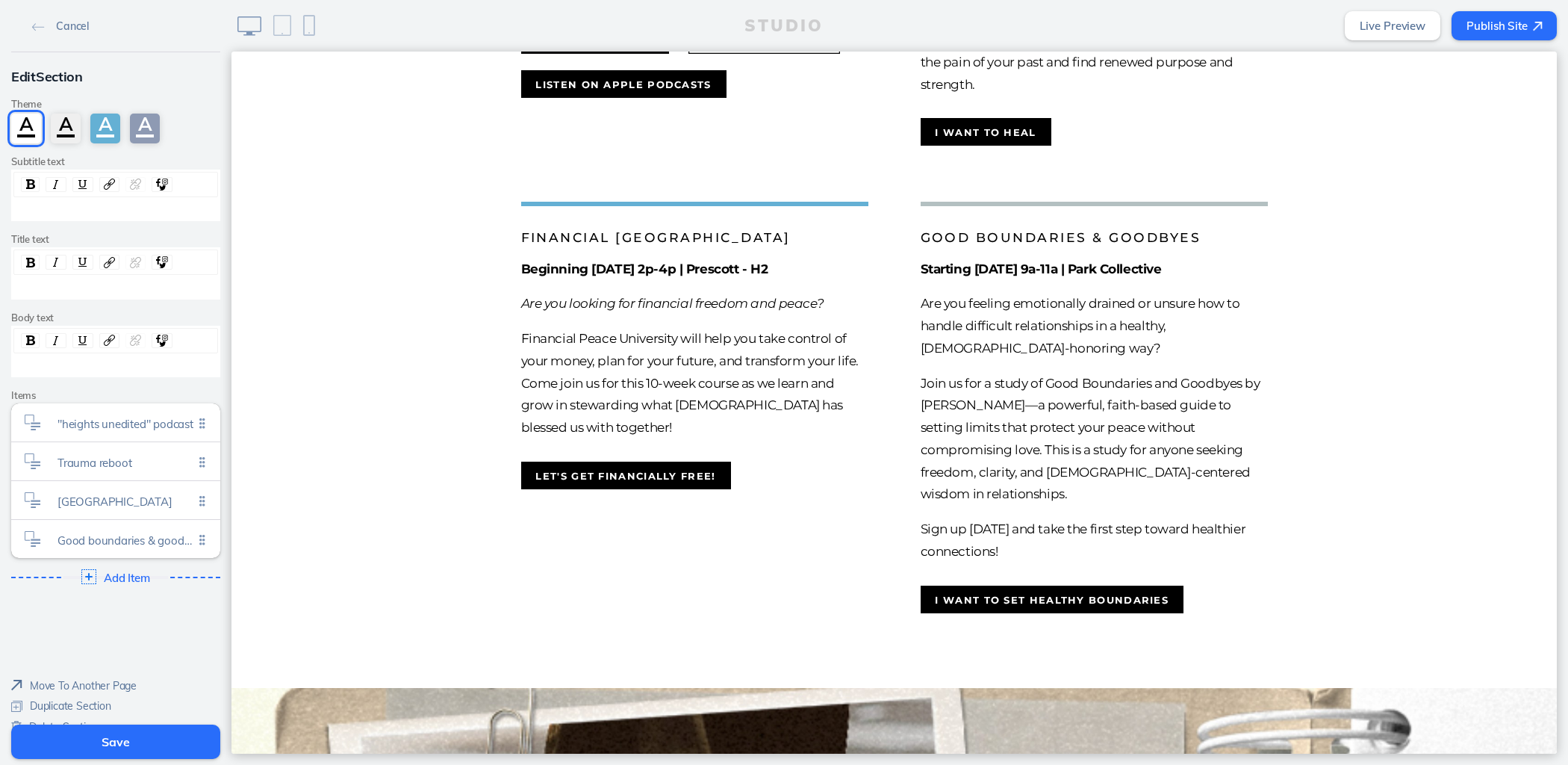
click at [152, 738] on button "Save" at bounding box center [115, 741] width 209 height 34
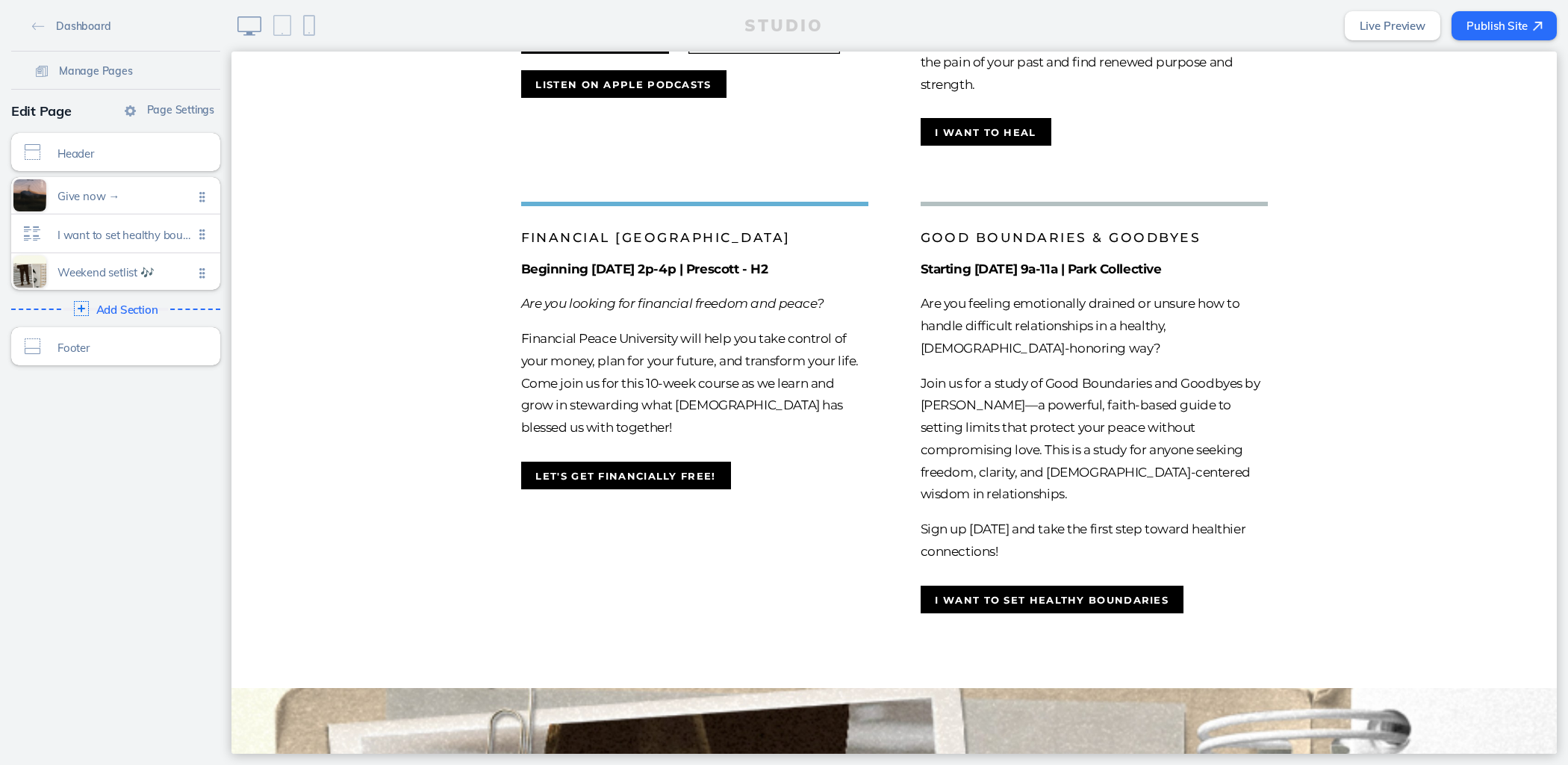
click at [1526, 19] on button "Publish Site" at bounding box center [1504, 25] width 106 height 29
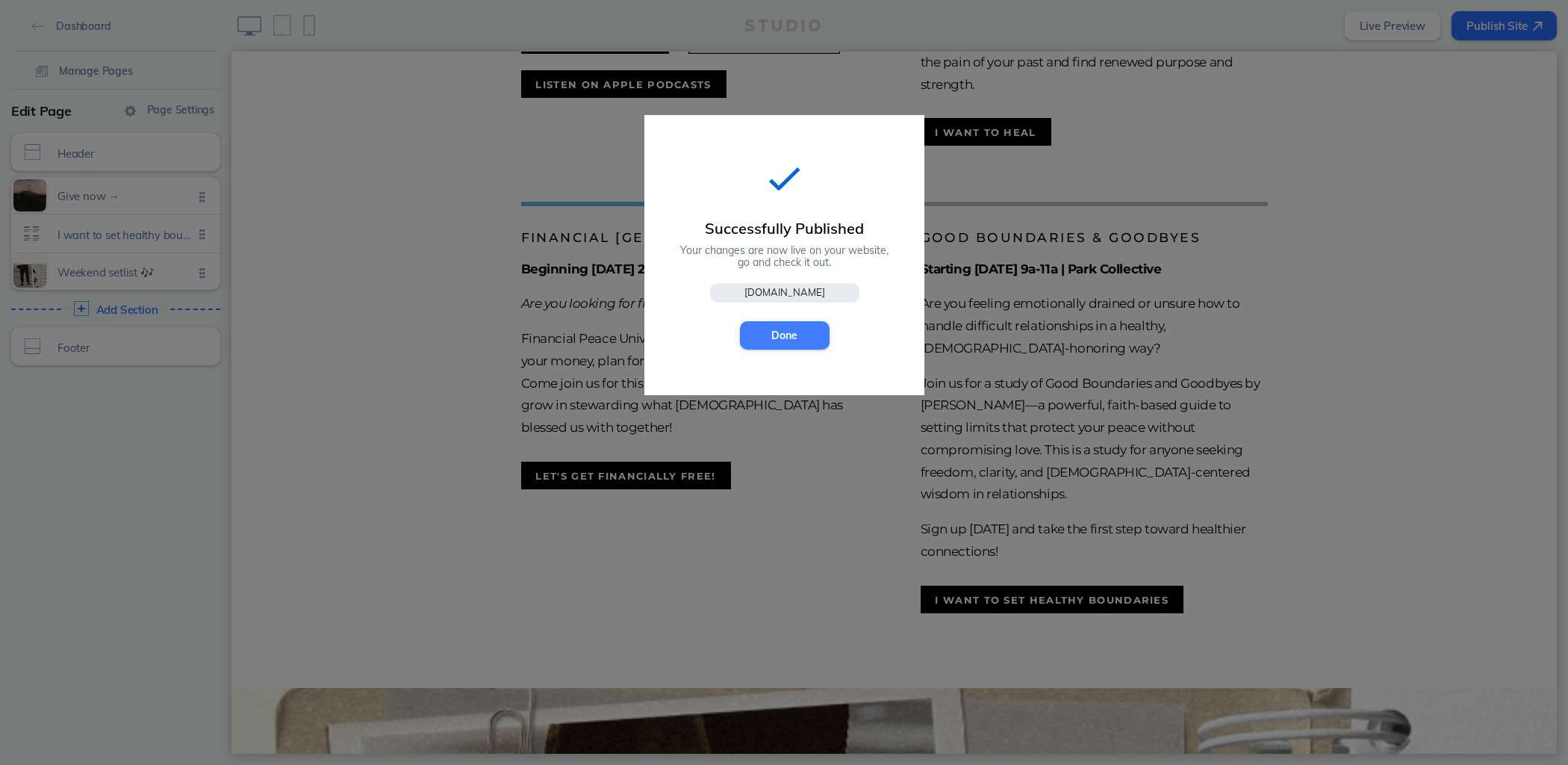
click at [811, 341] on button "Done" at bounding box center [785, 335] width 90 height 28
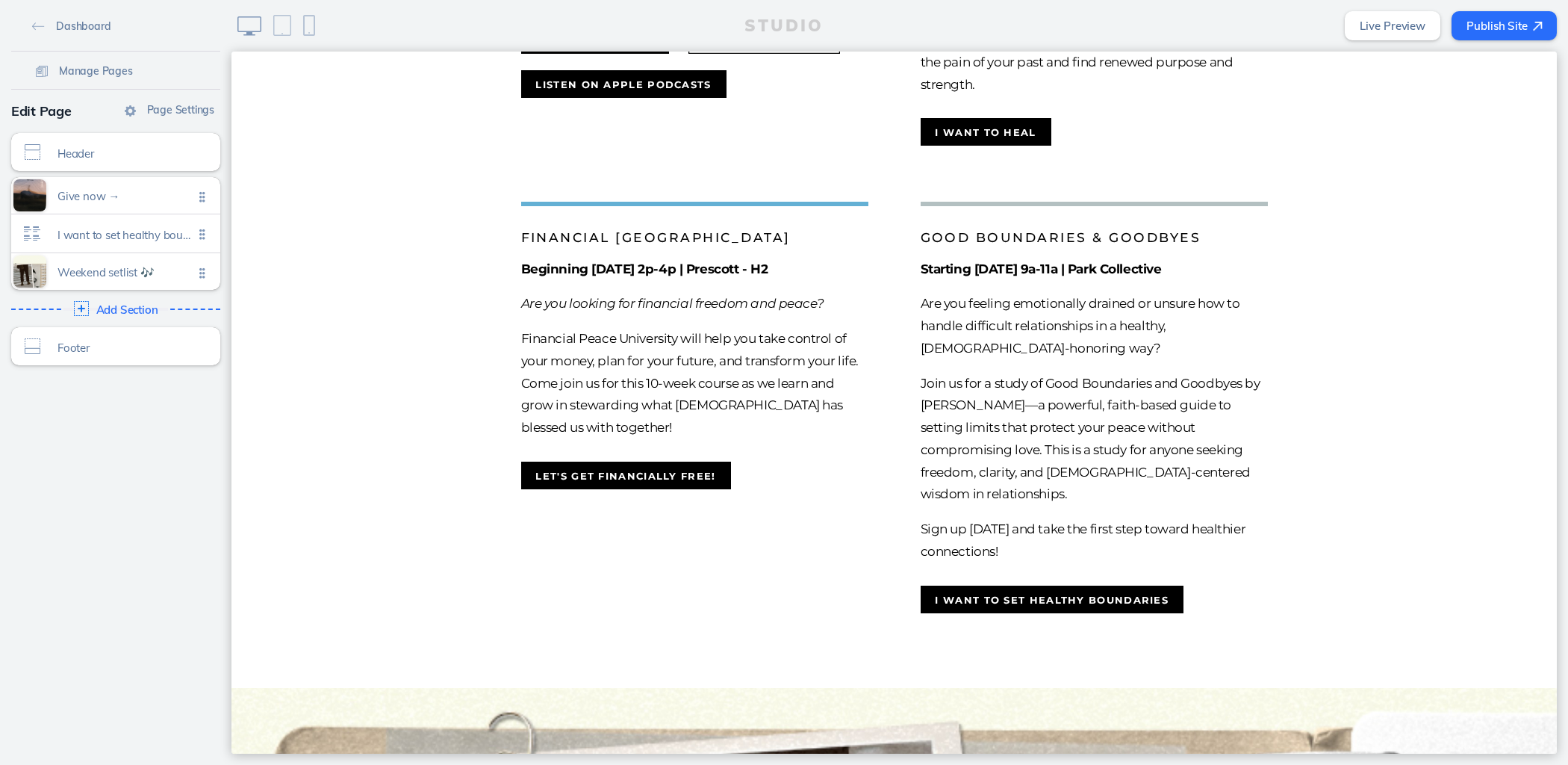
scroll to position [1255, 0]
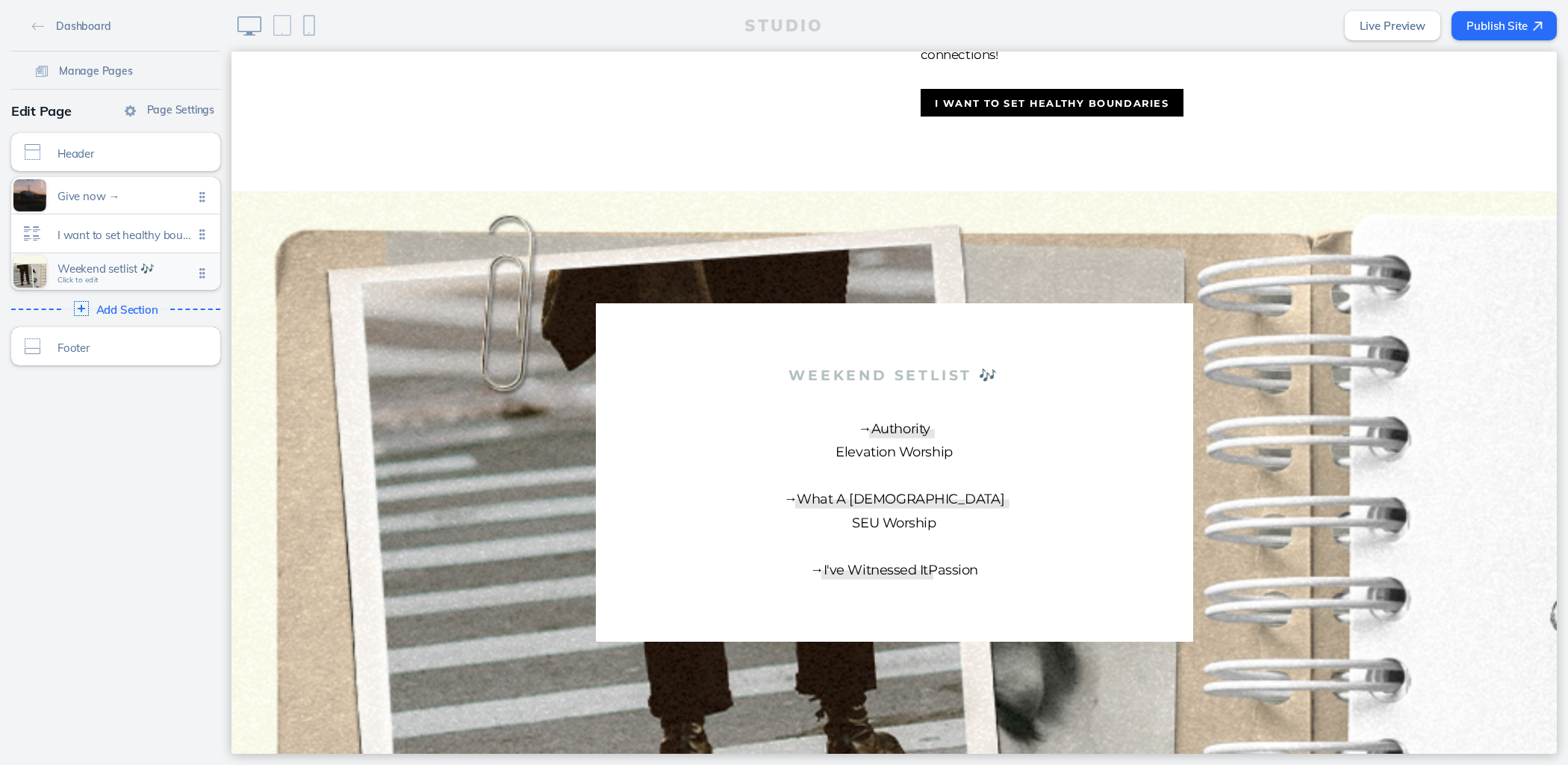
click at [135, 254] on div "Weekend setlist 🎶 Click to edit" at bounding box center [115, 271] width 209 height 37
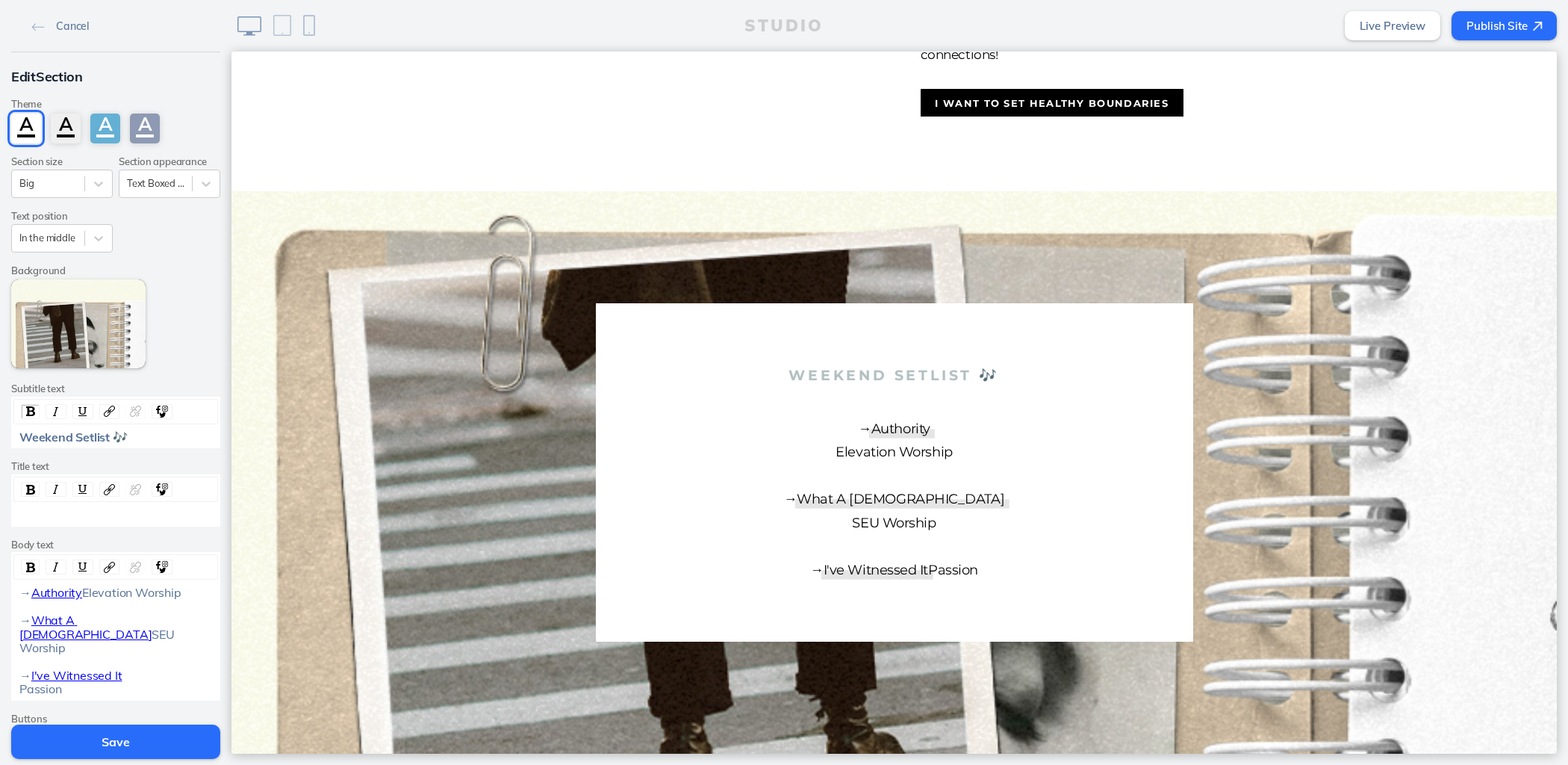
scroll to position [187, 0]
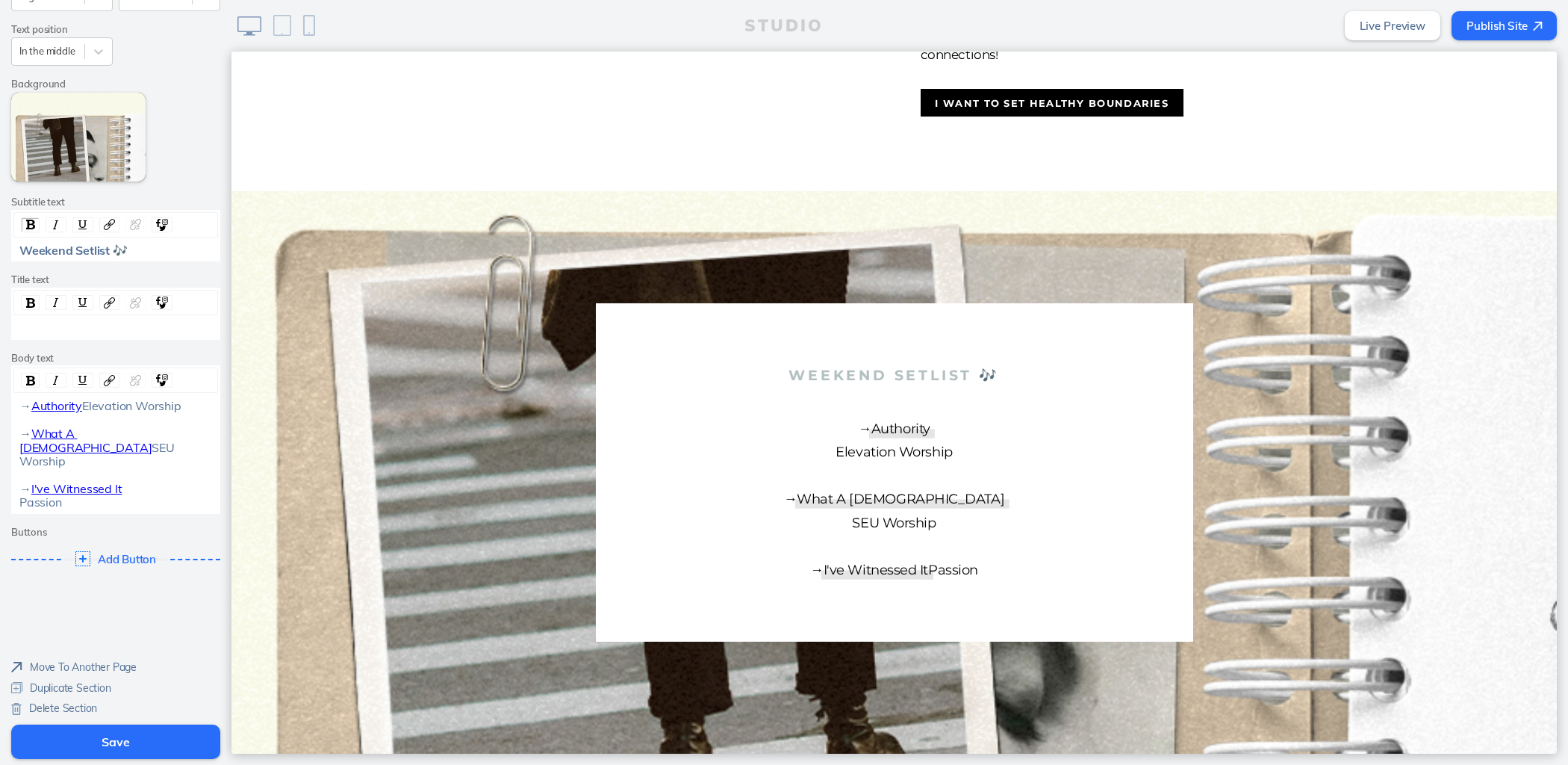
click at [95, 407] on div "→ Authority Elevation Worship → What A [DEMOGRAPHIC_DATA] SEU Worship → I've Wi…" at bounding box center [116, 454] width 194 height 110
drag, startPoint x: 93, startPoint y: 406, endPoint x: 26, endPoint y: 402, distance: 67.1
click at [26, 405] on div "→ Authority Elevation Worship → What A [DEMOGRAPHIC_DATA] SEU Worship → I've Wi…" at bounding box center [116, 454] width 194 height 110
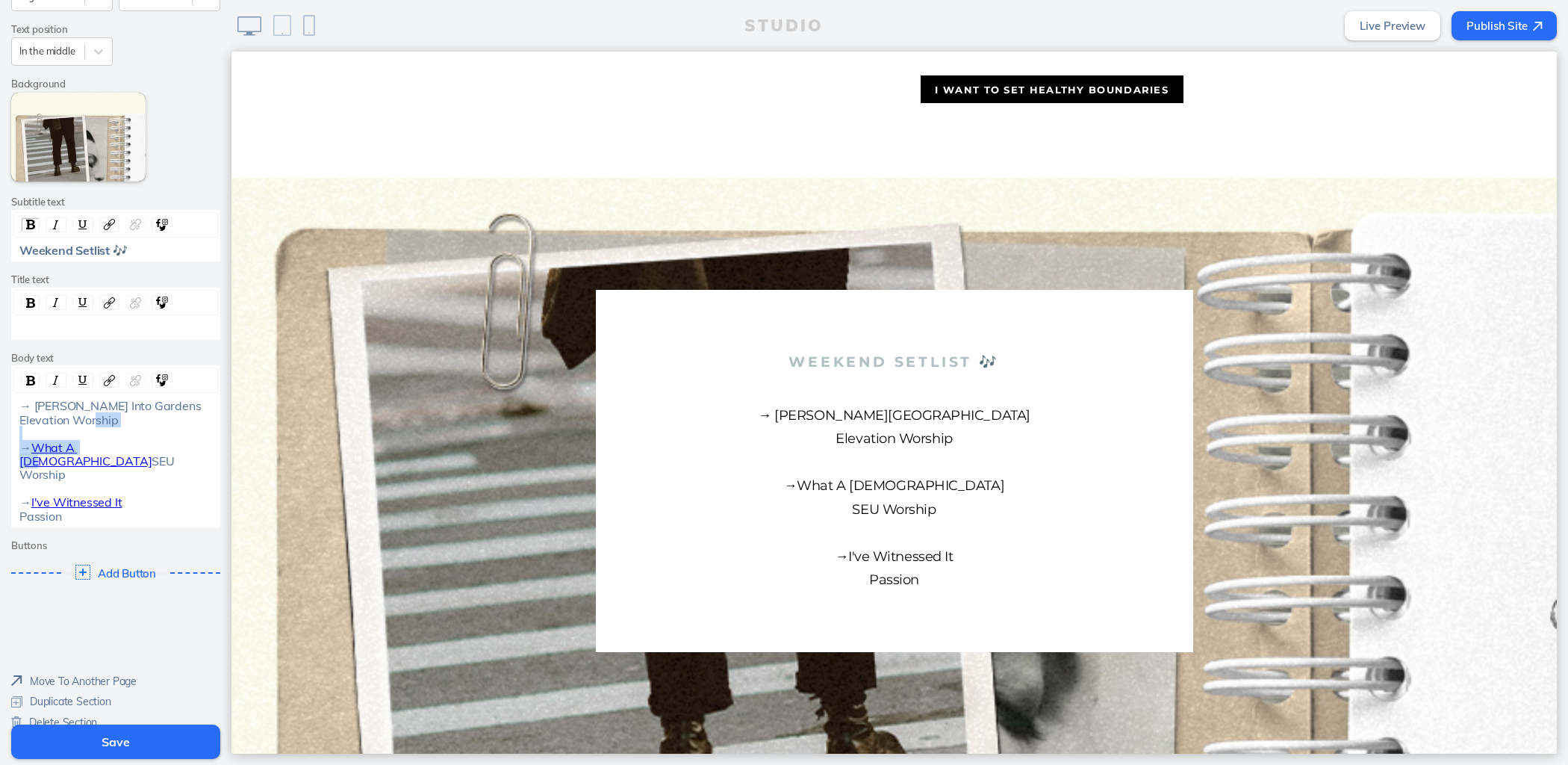
drag, startPoint x: 97, startPoint y: 444, endPoint x: 23, endPoint y: 449, distance: 74.2
click at [23, 449] on div "→ [PERSON_NAME] Into Gardens Elevation Worship → What A [DEMOGRAPHIC_DATA] SEU …" at bounding box center [116, 461] width 194 height 124
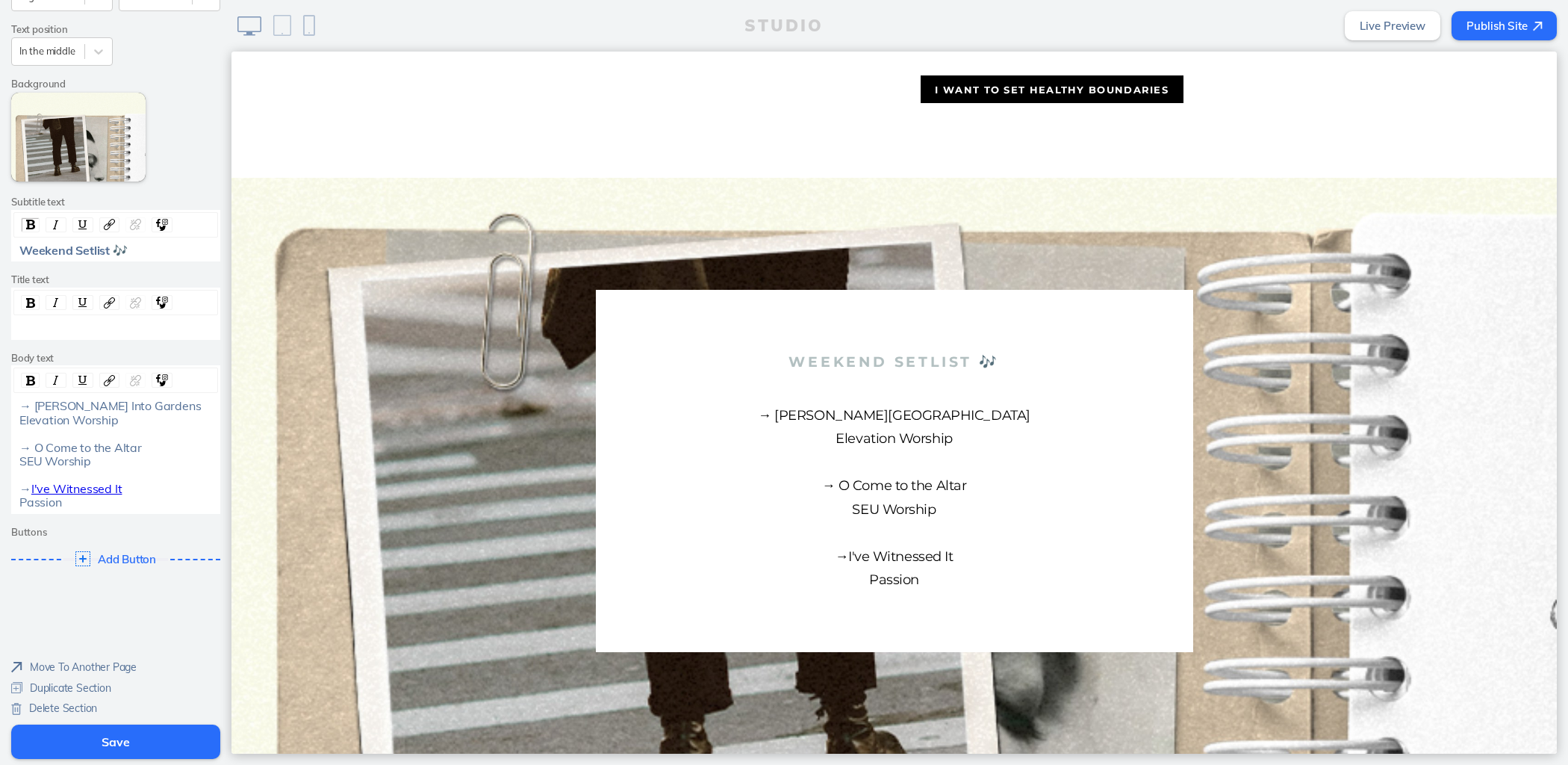
click at [91, 450] on span "→ [PERSON_NAME] Into Gardens Elevation Worship → O Come to the Altar SEU Worshi…" at bounding box center [110, 447] width 181 height 97
drag, startPoint x: 114, startPoint y: 485, endPoint x: 22, endPoint y: 489, distance: 92.1
click at [22, 489] on div "→ [PERSON_NAME] Into Gardens Elevation Worship → O Come To The Altar SEU Worshi…" at bounding box center [116, 454] width 194 height 110
drag, startPoint x: 143, startPoint y: 408, endPoint x: 29, endPoint y: 407, distance: 114.0
click at [29, 407] on div "→ [PERSON_NAME] Into Gardens Elevation Worship → O Come To The Altar SEU Worshi…" at bounding box center [116, 454] width 194 height 110
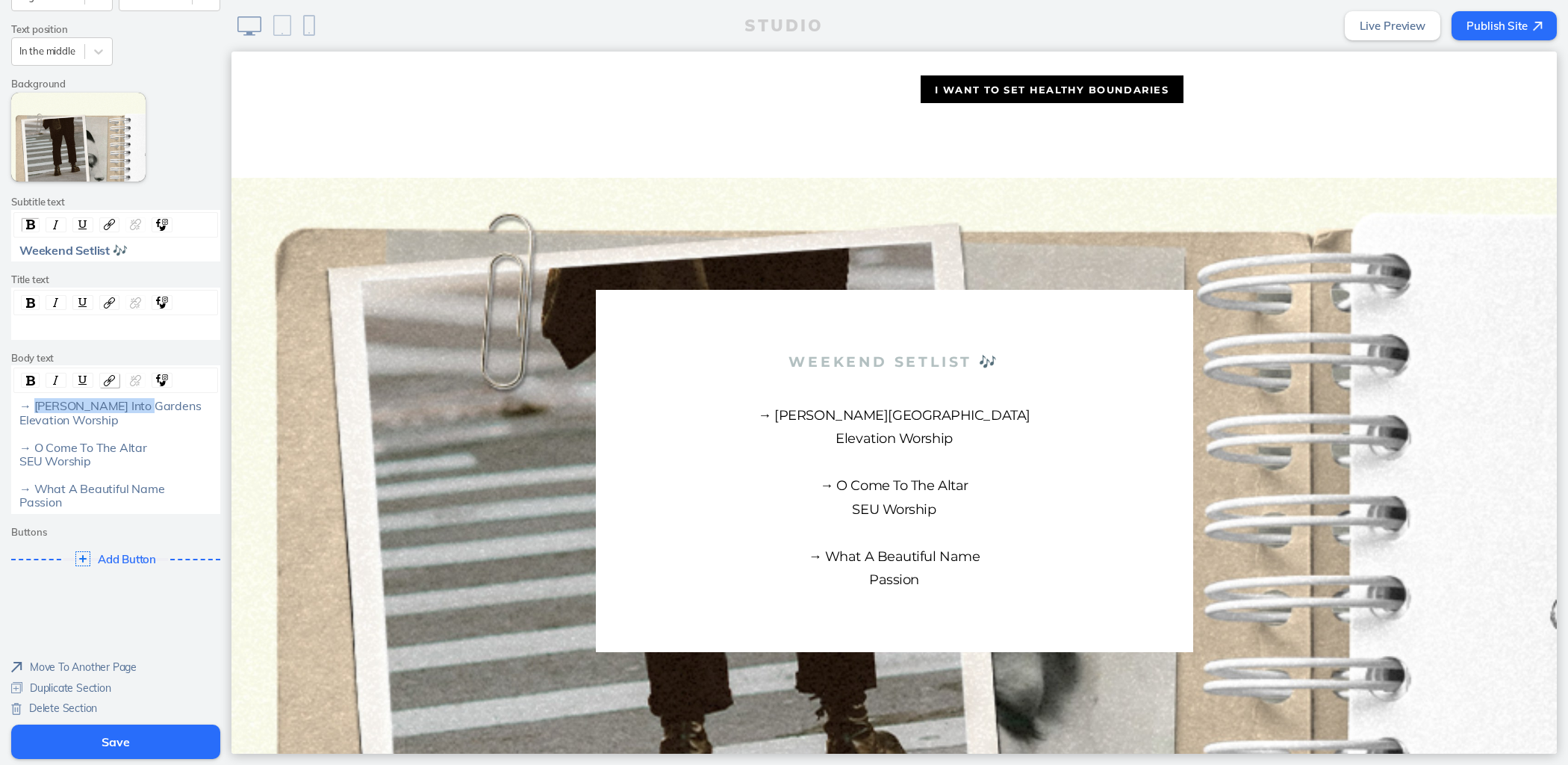
click at [106, 378] on img "rdw-link-control" at bounding box center [109, 380] width 11 height 11
click at [121, 519] on button "Link to a custom URL" at bounding box center [120, 529] width 208 height 38
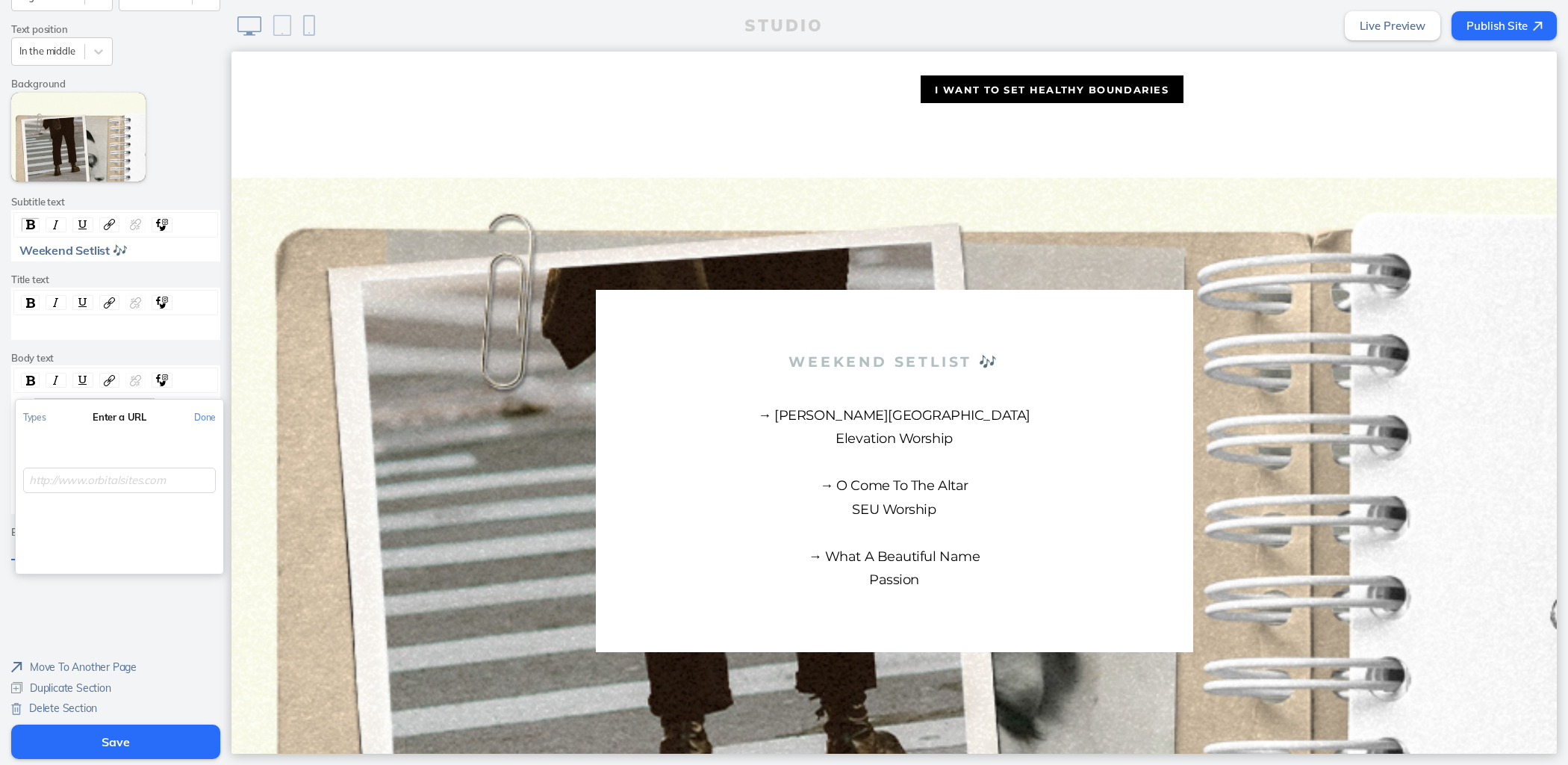
click at [116, 475] on input "rdw-link-control" at bounding box center [120, 480] width 193 height 25
paste input "[URL][DOMAIN_NAME]"
type input "[URL][DOMAIN_NAME]"
click at [191, 417] on button "Done" at bounding box center [205, 417] width 37 height 33
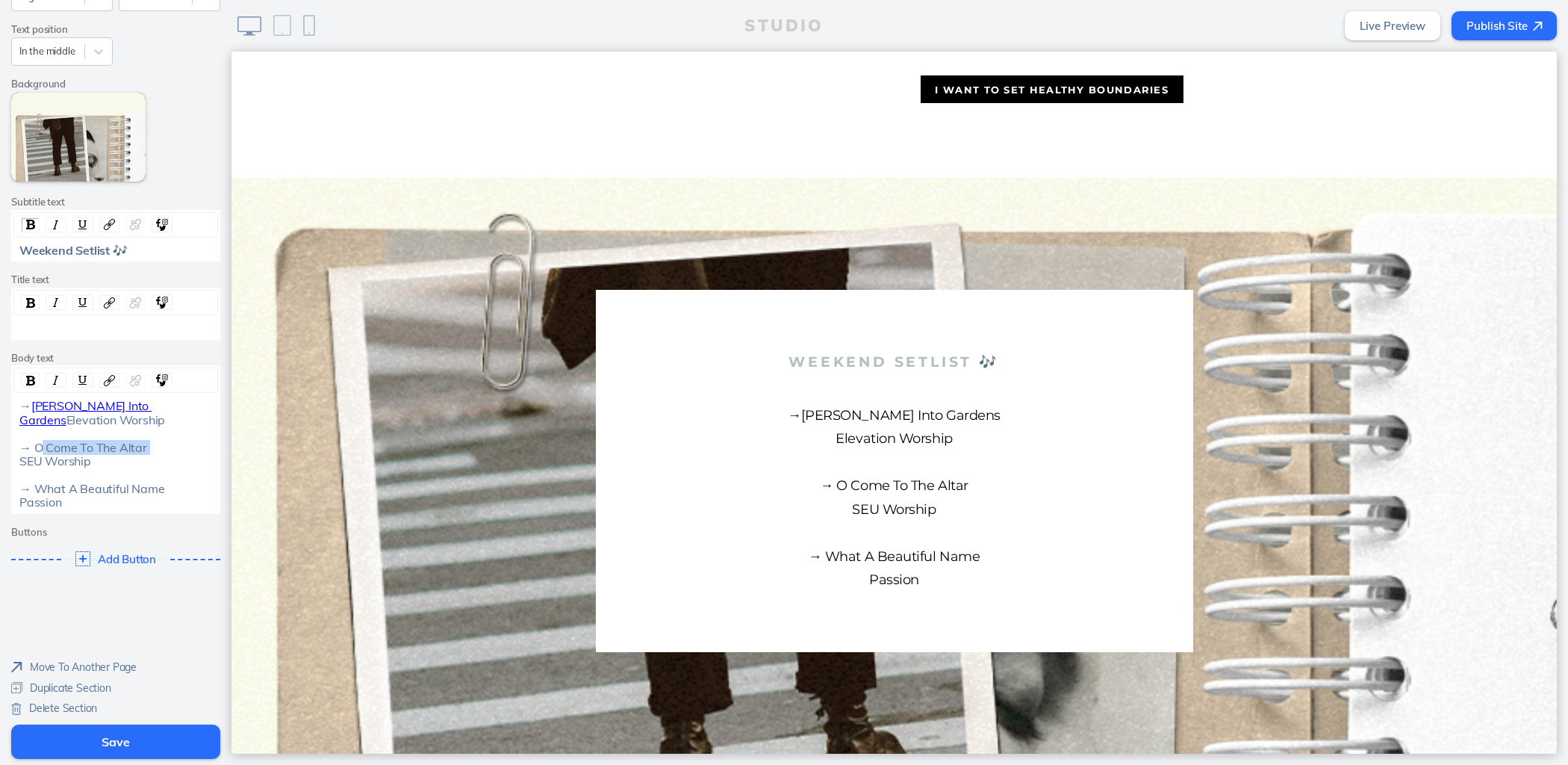
drag, startPoint x: 142, startPoint y: 451, endPoint x: 28, endPoint y: 447, distance: 114.1
click at [28, 447] on div "→ [PERSON_NAME] Into Gardens Elevation Worship → O Come To The Altar SEU Worshi…" at bounding box center [116, 454] width 194 height 110
click at [99, 378] on div "rdw-link-control" at bounding box center [109, 380] width 20 height 15
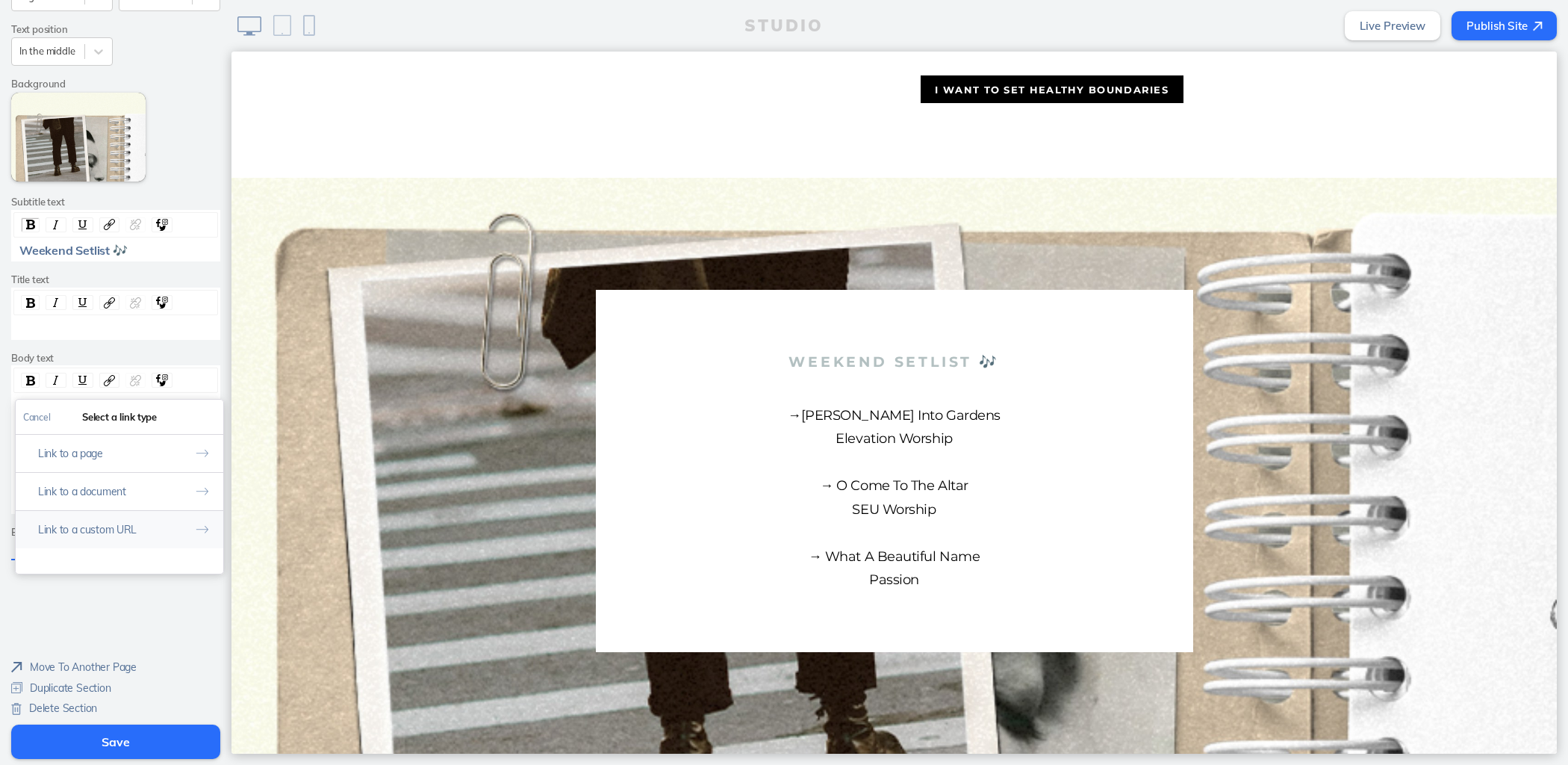
click at [160, 517] on button "Link to a custom URL" at bounding box center [120, 529] width 208 height 38
click at [160, 468] on input "rdw-link-control" at bounding box center [120, 480] width 193 height 25
paste input "[URL][DOMAIN_NAME]"
type input "[URL][DOMAIN_NAME]"
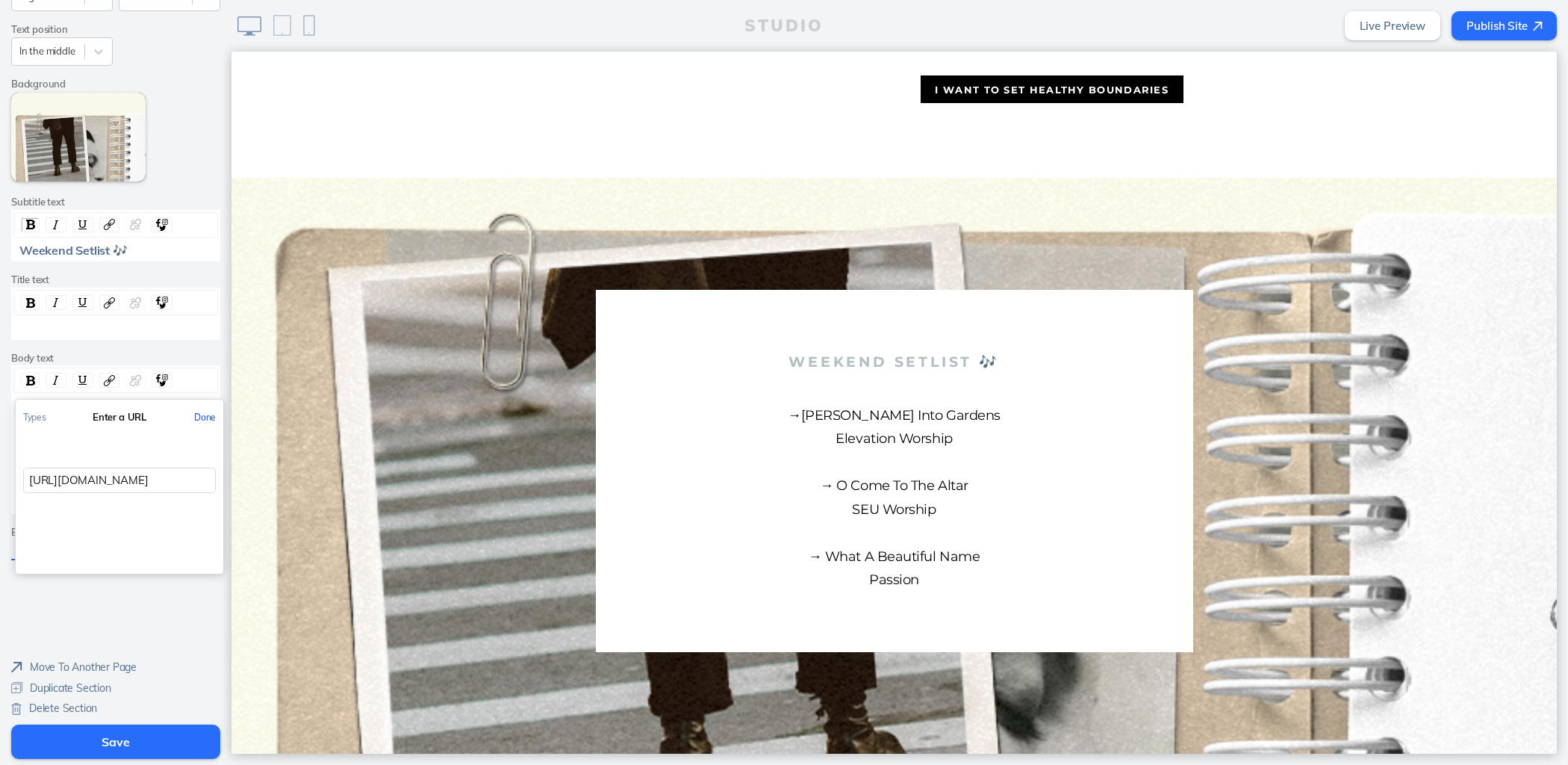
click at [189, 416] on button "Done" at bounding box center [205, 417] width 37 height 33
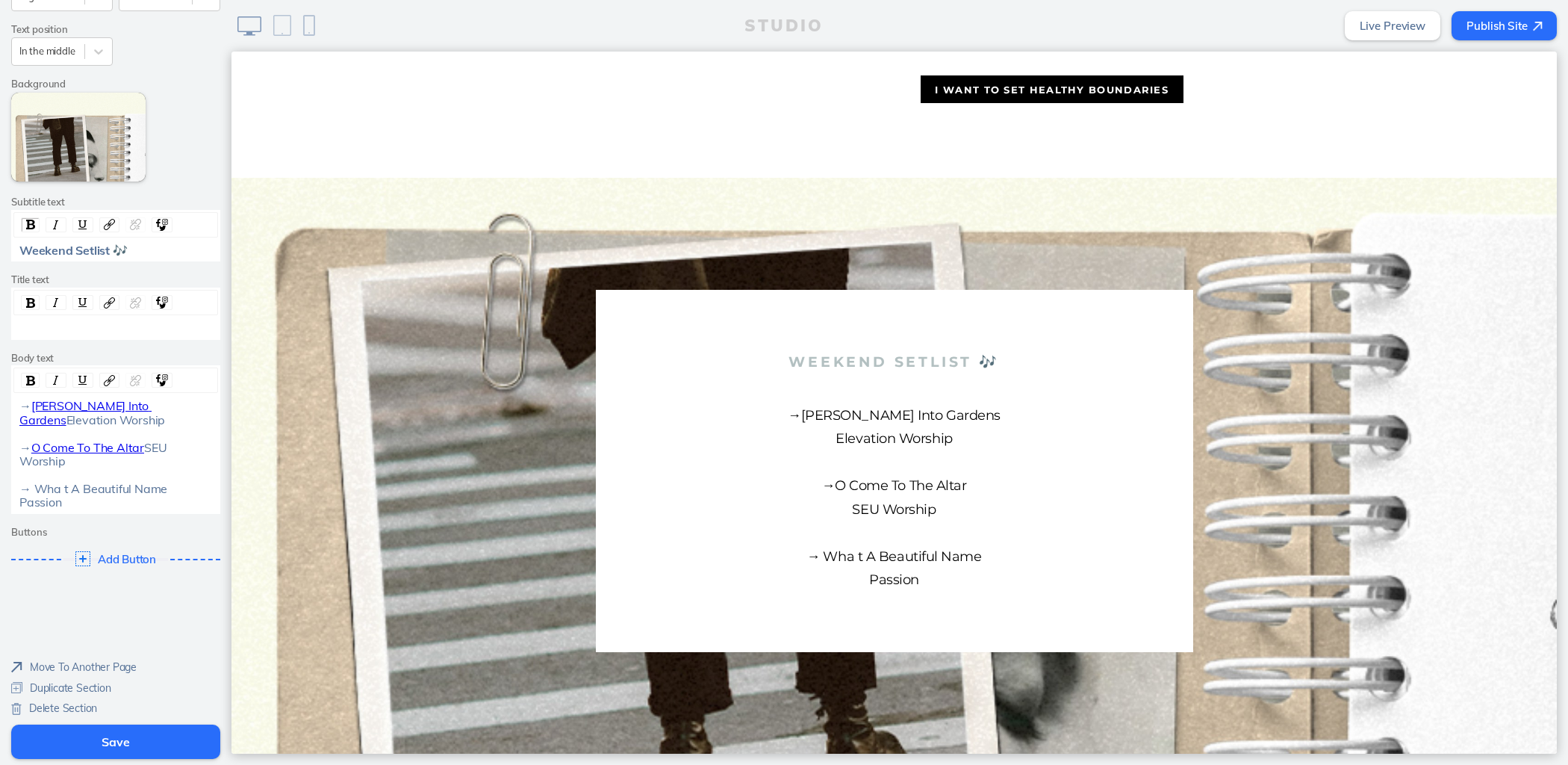
drag, startPoint x: 160, startPoint y: 488, endPoint x: 29, endPoint y: 486, distance: 131.0
click at [28, 486] on div "→ [PERSON_NAME] Into Gardens Elevation Worship → O Come To The Altar SEU Worshi…" at bounding box center [116, 454] width 194 height 110
click at [104, 375] on img "rdw-link-control" at bounding box center [109, 380] width 11 height 11
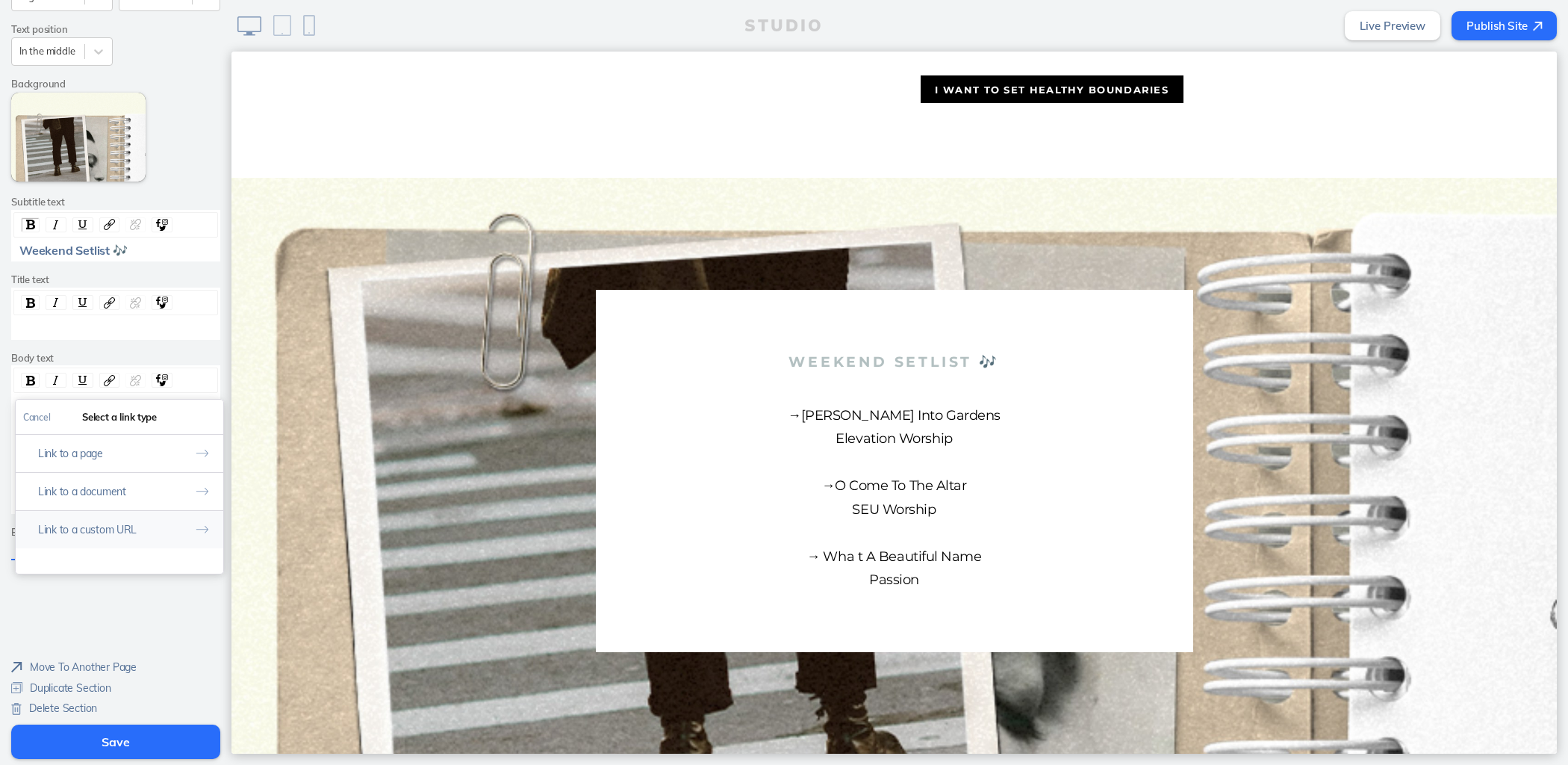
click at [158, 522] on button "Link to a custom URL" at bounding box center [120, 529] width 208 height 38
click at [165, 475] on input "rdw-link-control" at bounding box center [120, 480] width 193 height 25
paste input "[URL][DOMAIN_NAME]"
type input "[URL][DOMAIN_NAME]"
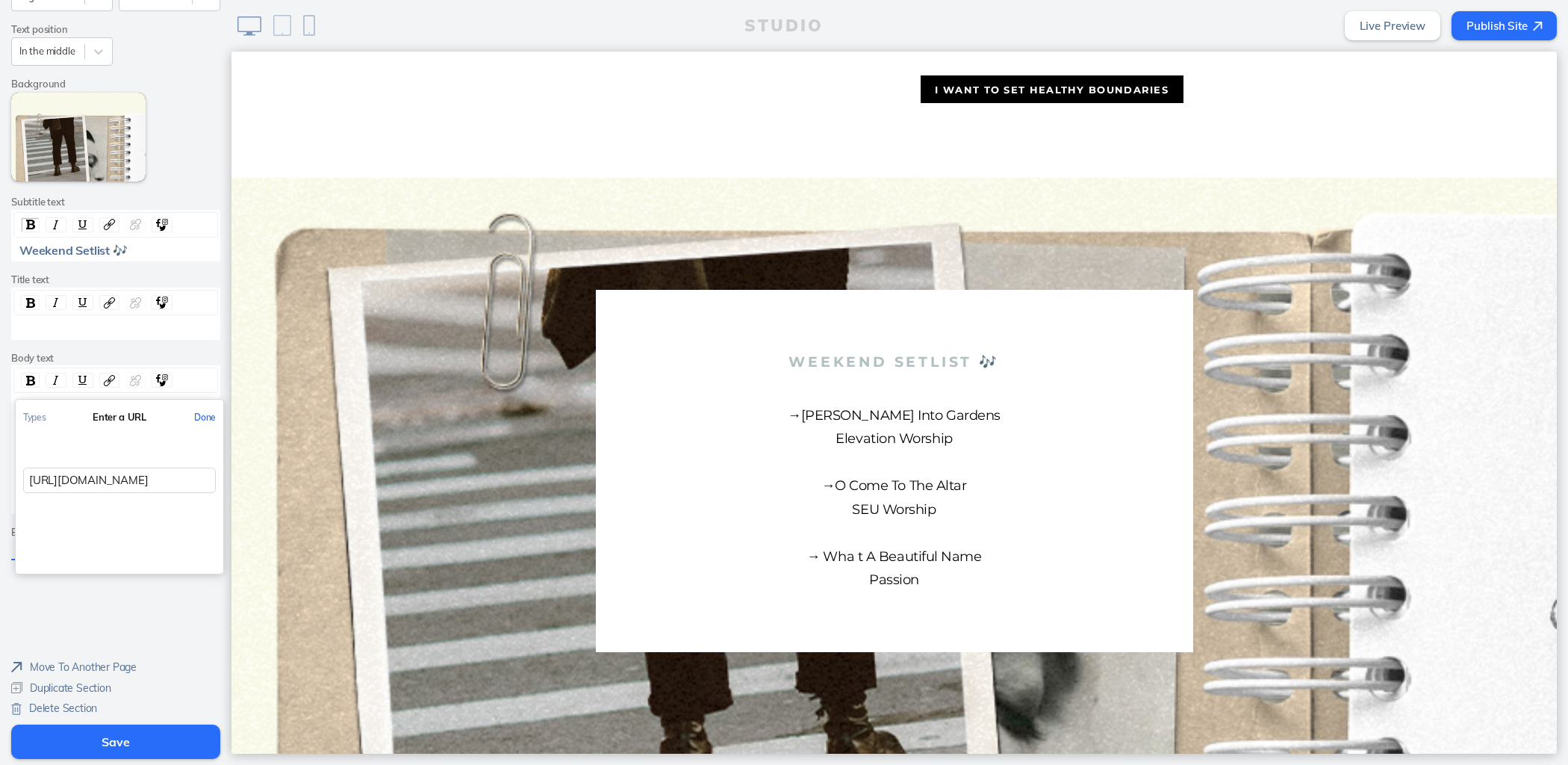
click at [200, 412] on button "Done" at bounding box center [205, 417] width 37 height 33
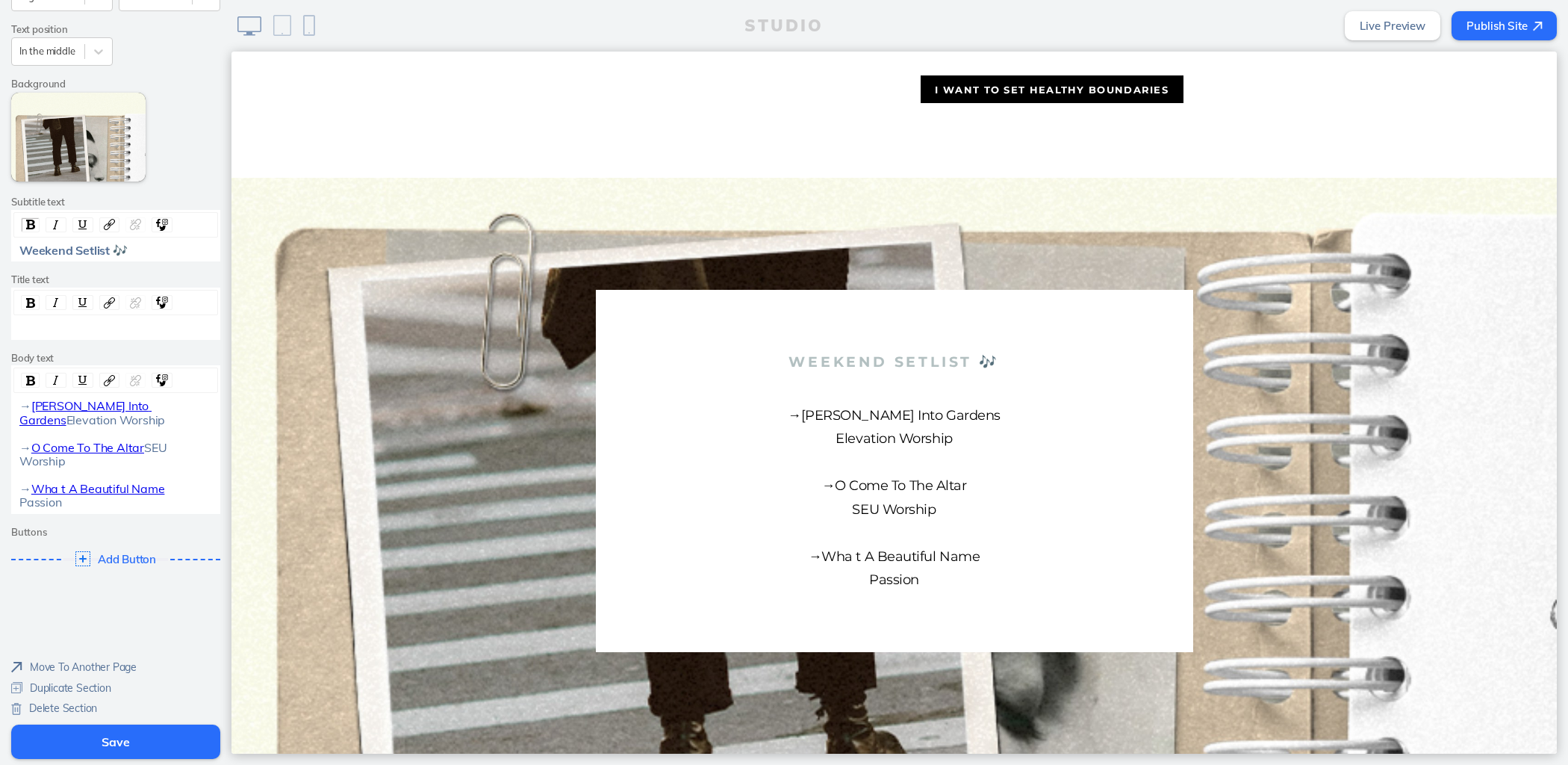
click at [47, 504] on span "Passion" at bounding box center [40, 502] width 42 height 15
click at [29, 501] on span "Hilllsong Worship" at bounding box center [67, 502] width 96 height 15
drag, startPoint x: 93, startPoint y: 458, endPoint x: -7, endPoint y: 458, distance: 100.0
click at [0, 458] on html "Cancel Edit Section Theme A A A A Section size Big Section appearance Text Boxe…" at bounding box center [784, 382] width 1568 height 765
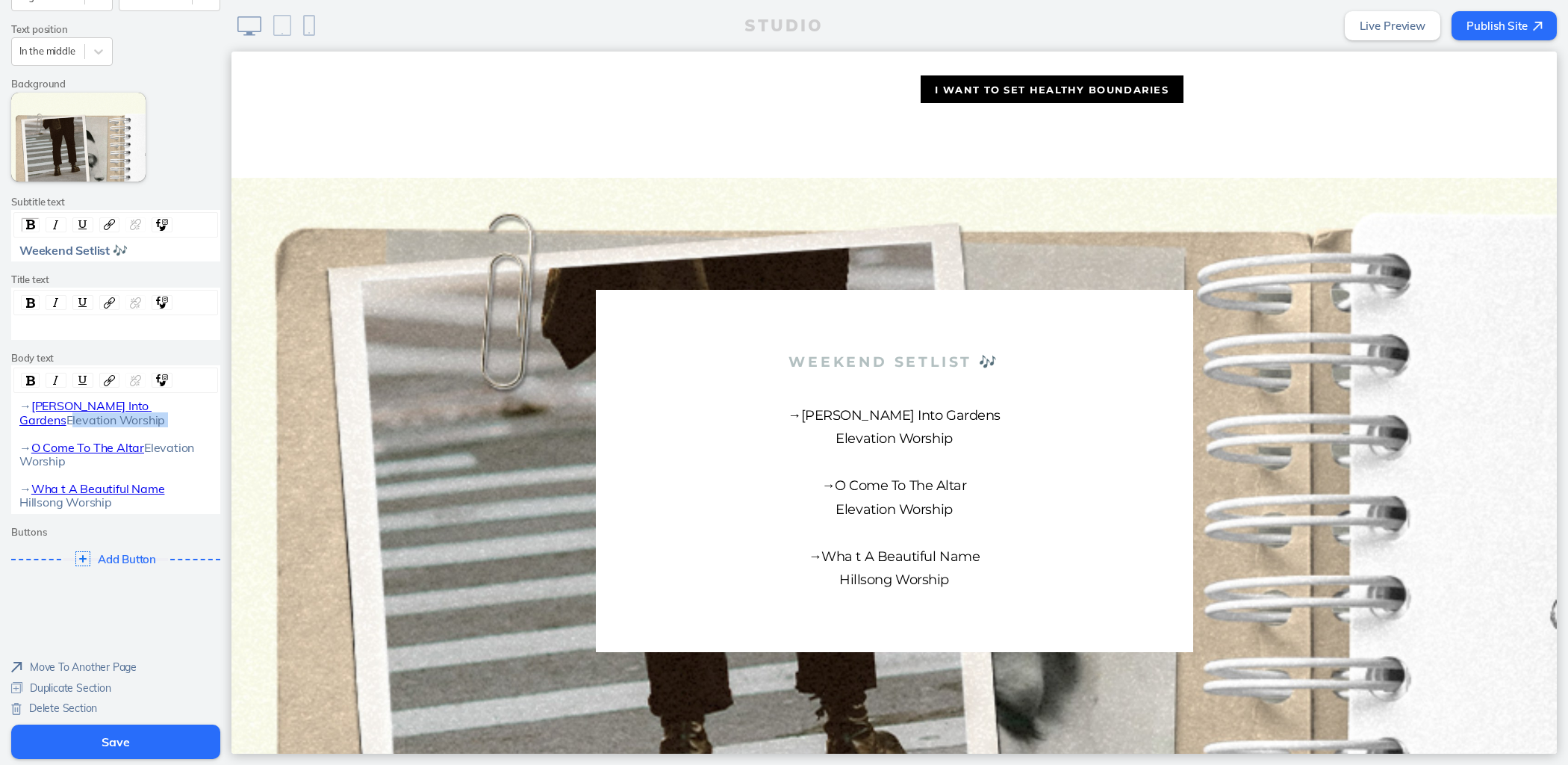
drag, startPoint x: 119, startPoint y: 415, endPoint x: 9, endPoint y: 410, distance: 110.1
click at [11, 417] on div "→ [PERSON_NAME] Into Gardens Elevation Worship → O Come To The Altar Elevation …" at bounding box center [115, 439] width 209 height 148
click at [76, 742] on button "Save" at bounding box center [115, 741] width 209 height 34
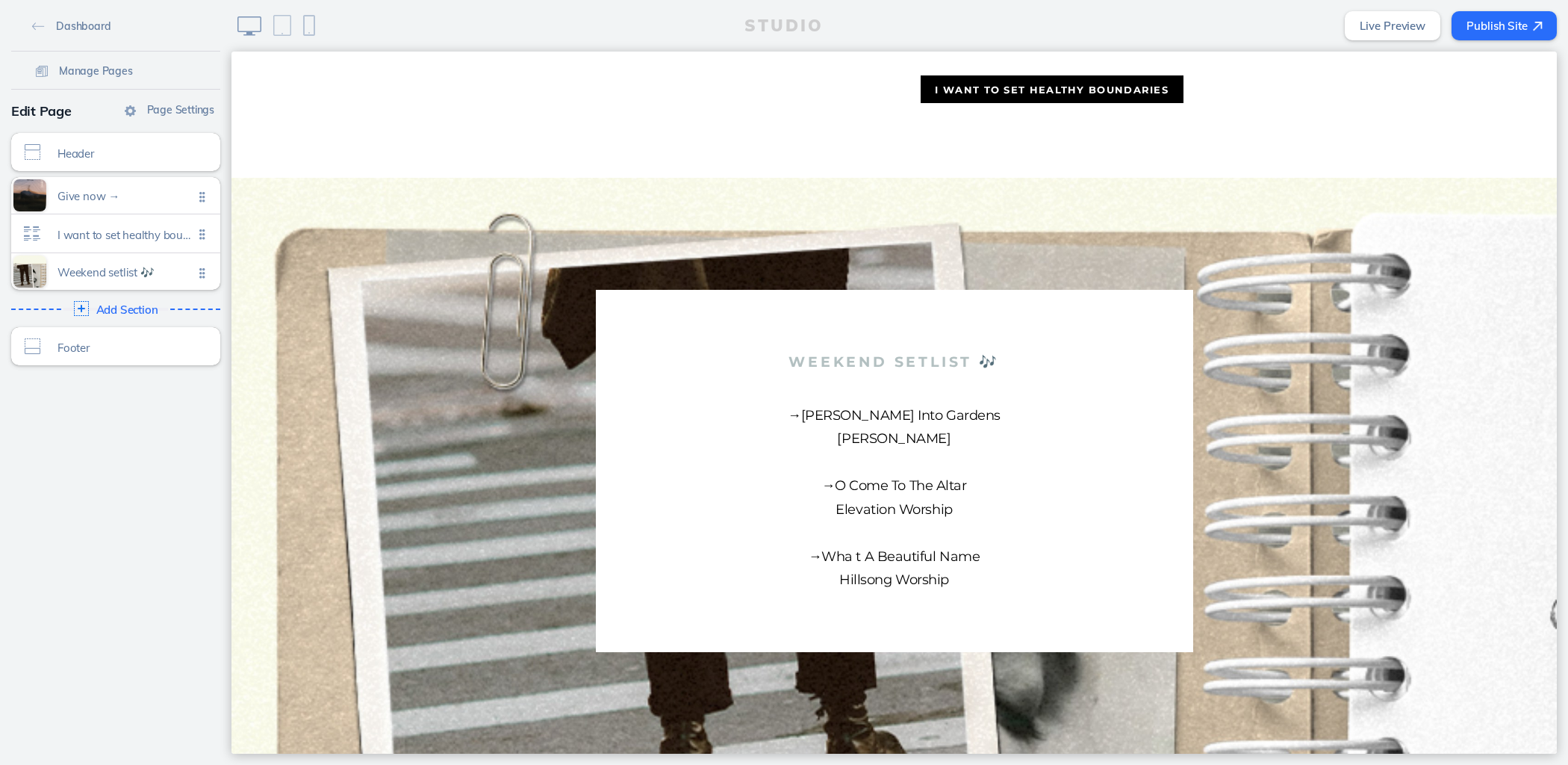
click at [1486, 17] on button "Publish Site" at bounding box center [1504, 25] width 106 height 29
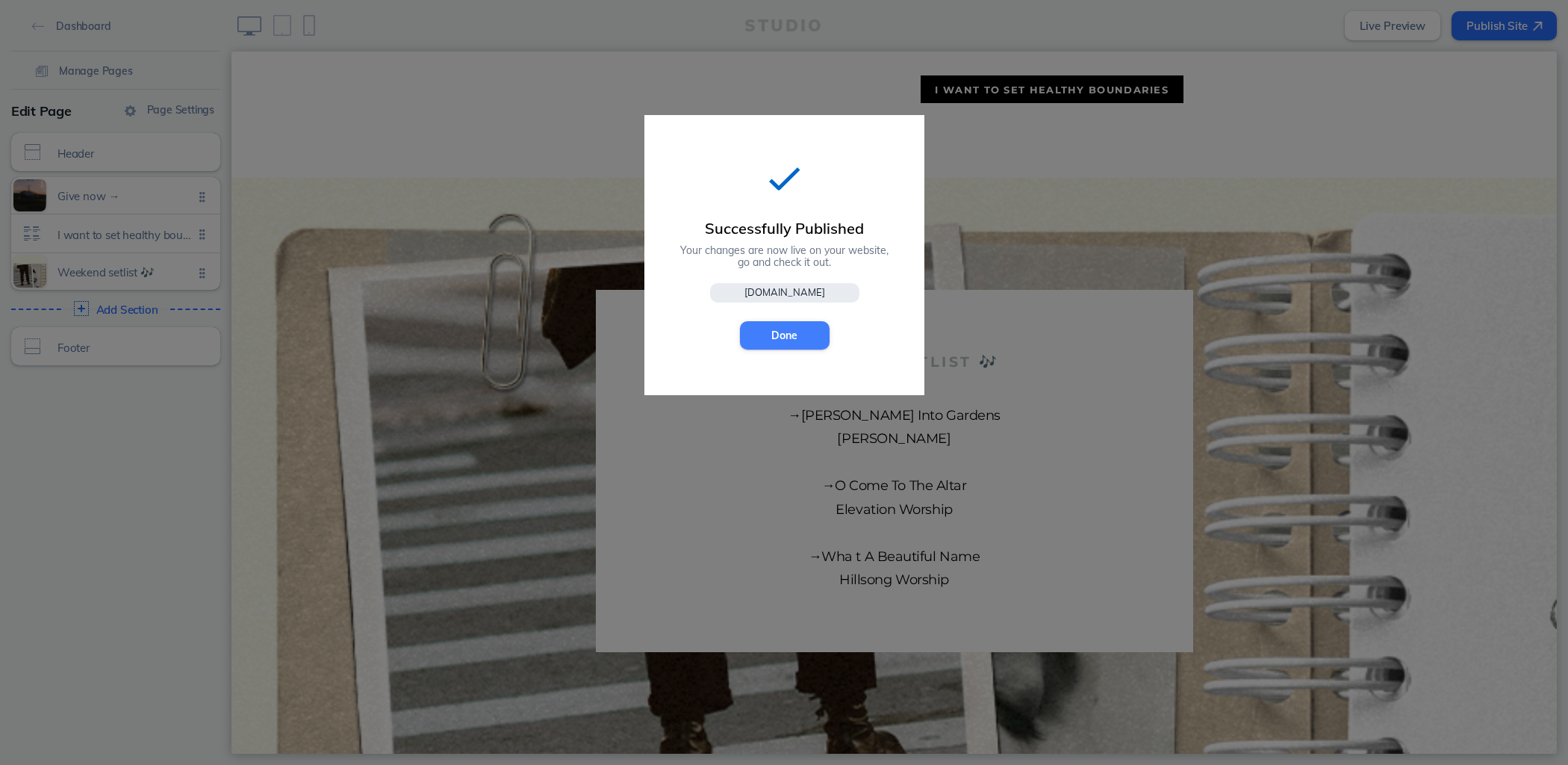
click at [798, 335] on button "Done" at bounding box center [785, 335] width 90 height 28
